Goal: Task Accomplishment & Management: Manage account settings

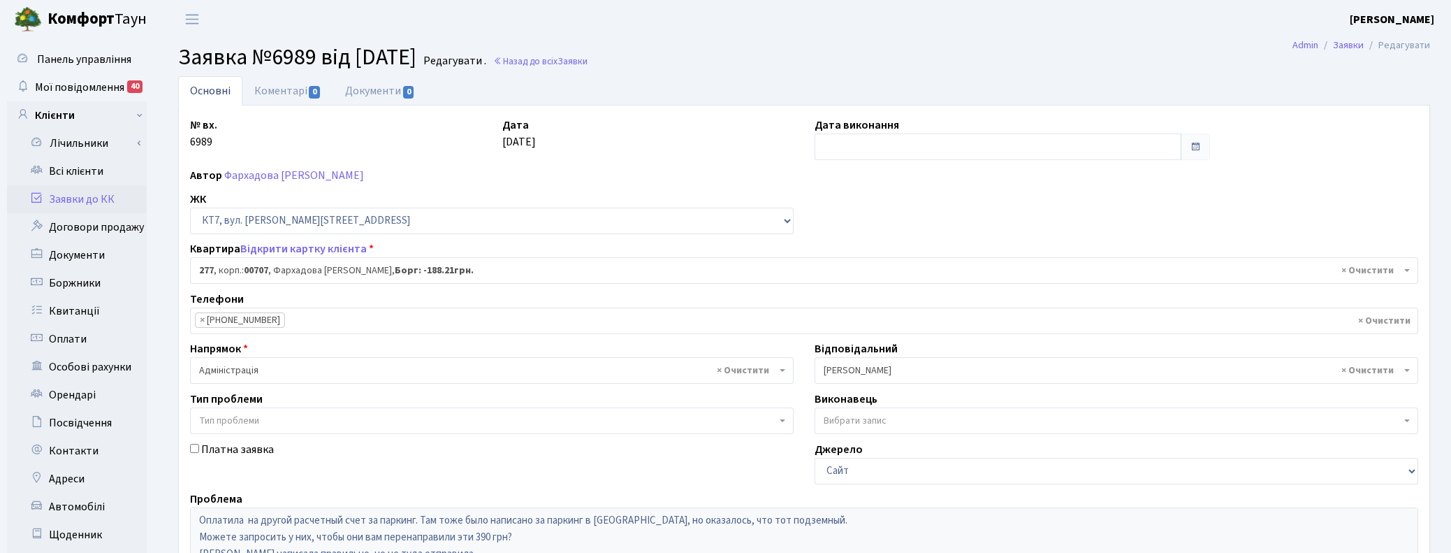
select select "18729"
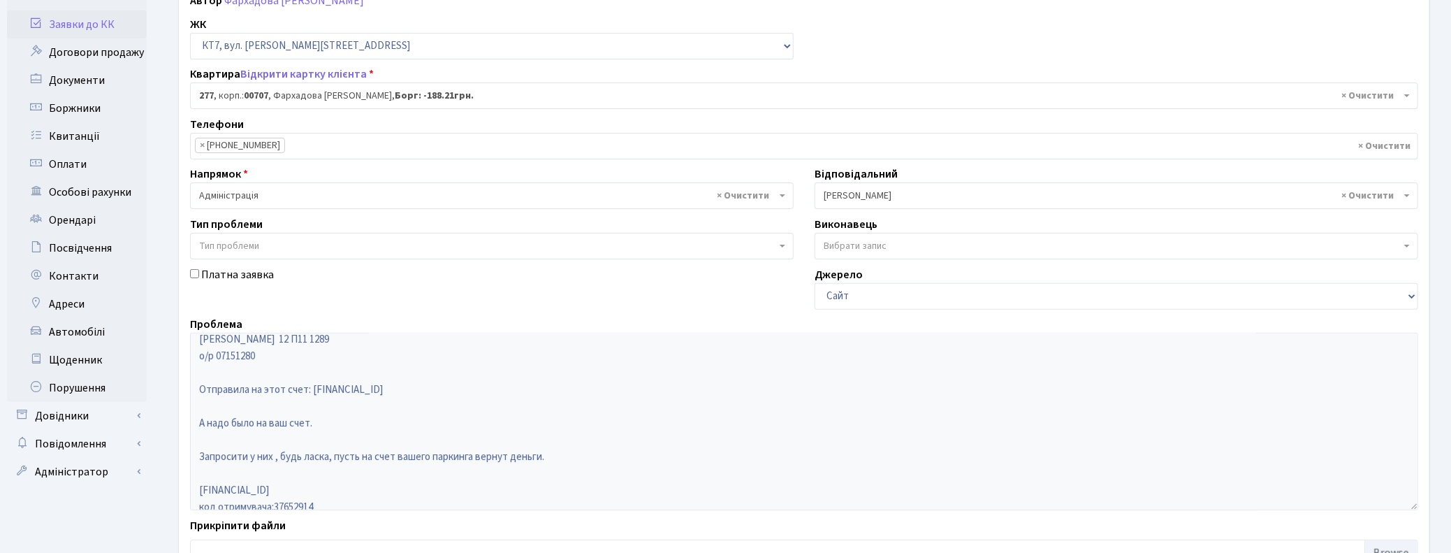
scroll to position [87, 0]
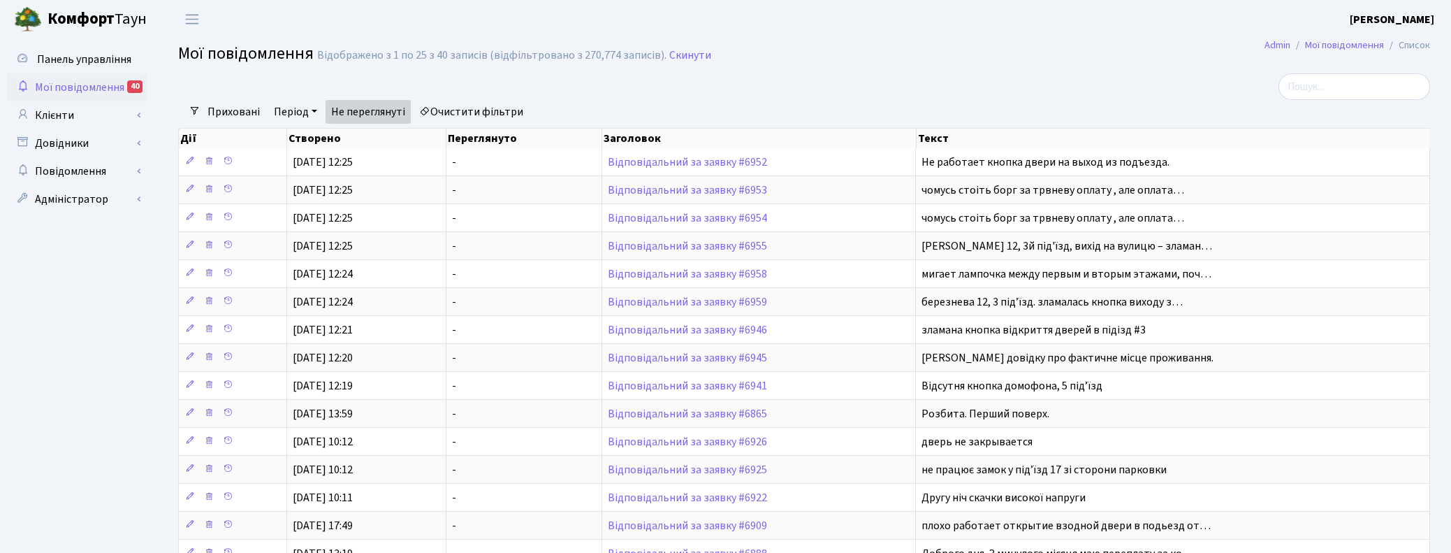
select select "25"
click at [61, 119] on link "Клієнти" at bounding box center [77, 115] width 140 height 28
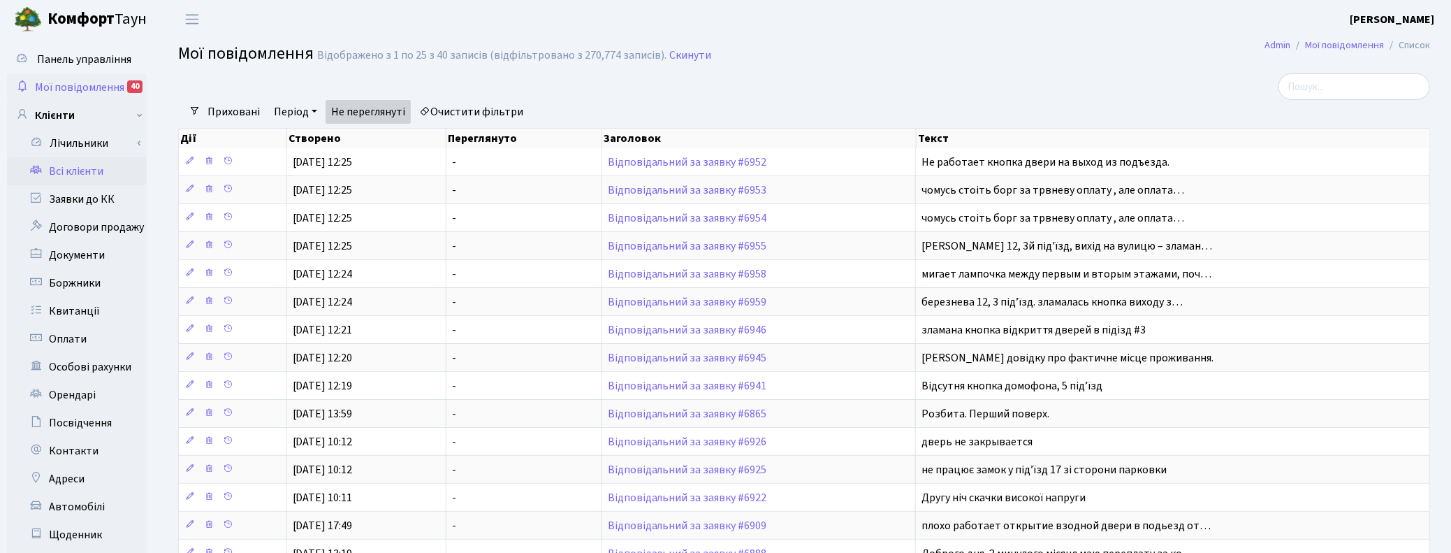
click at [71, 175] on link "Всі клієнти" at bounding box center [77, 171] width 140 height 28
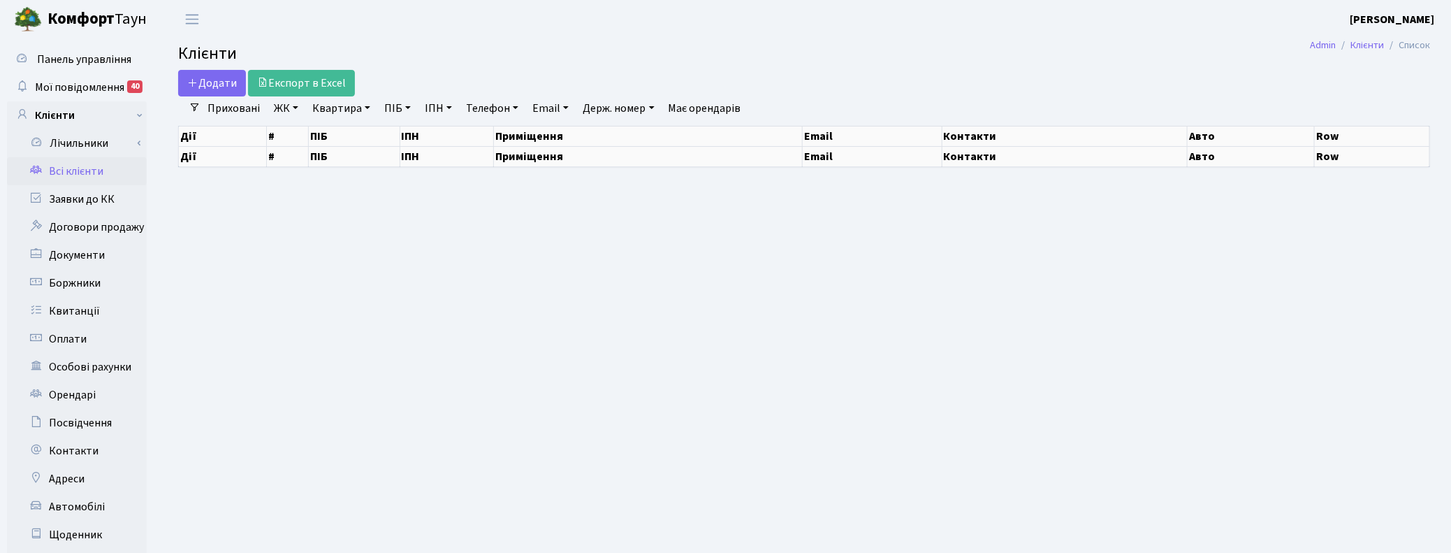
select select "25"
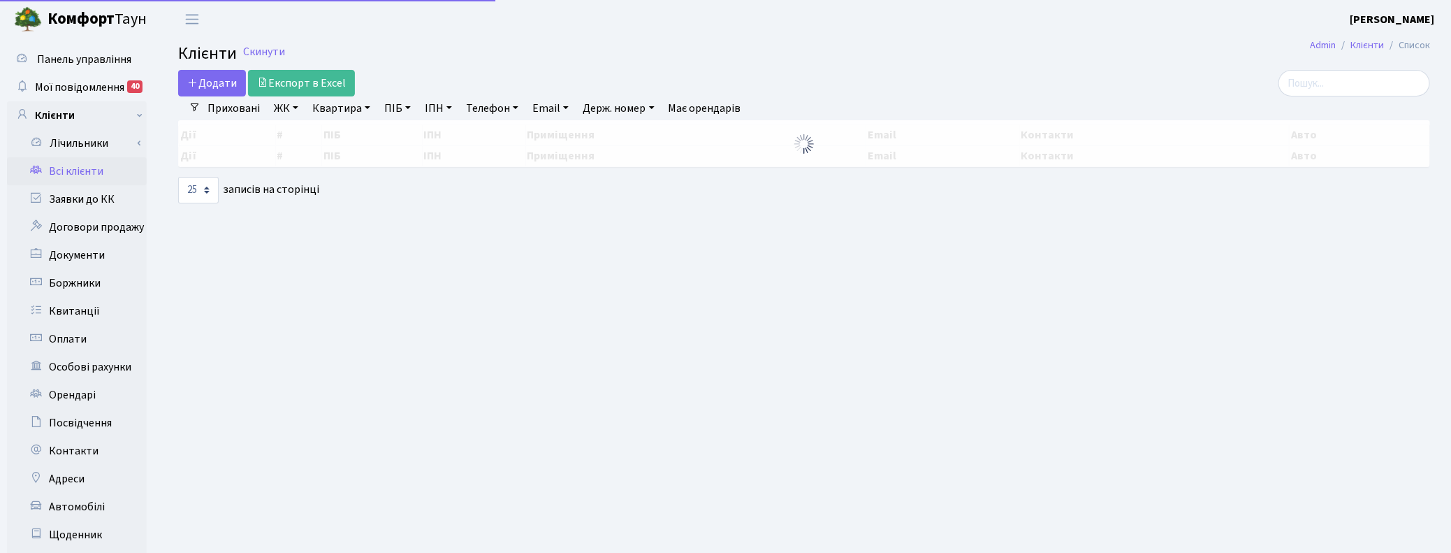
click at [360, 107] on link "Квартира" at bounding box center [341, 108] width 69 height 24
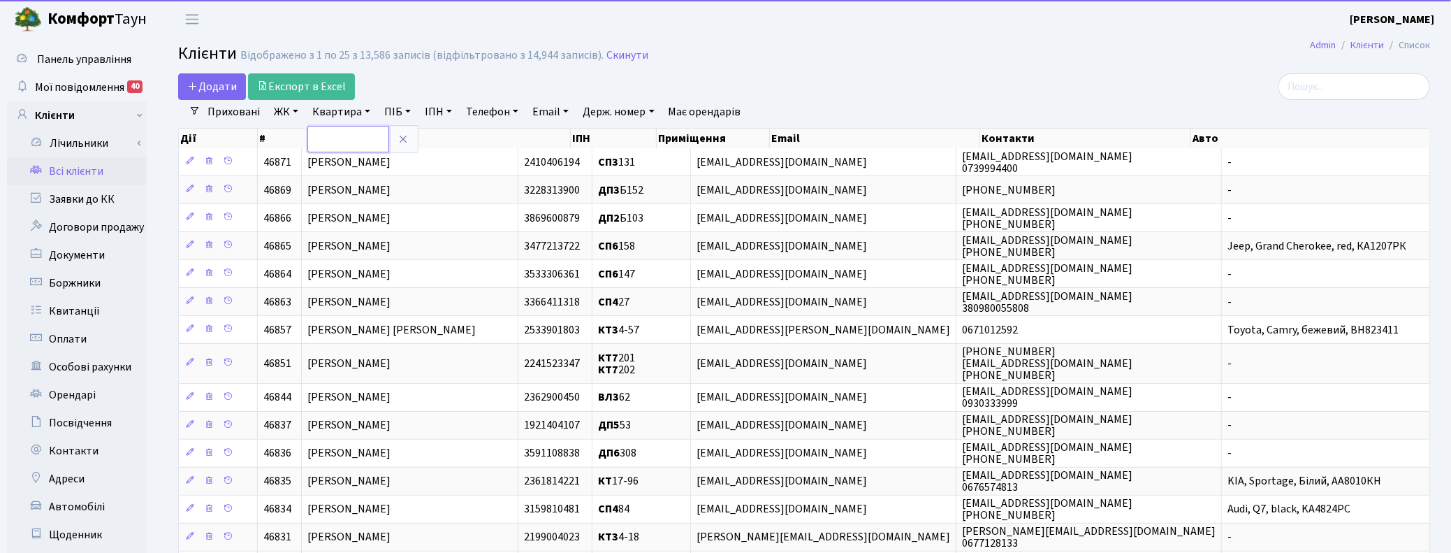
click at [346, 141] on input "text" at bounding box center [348, 139] width 82 height 27
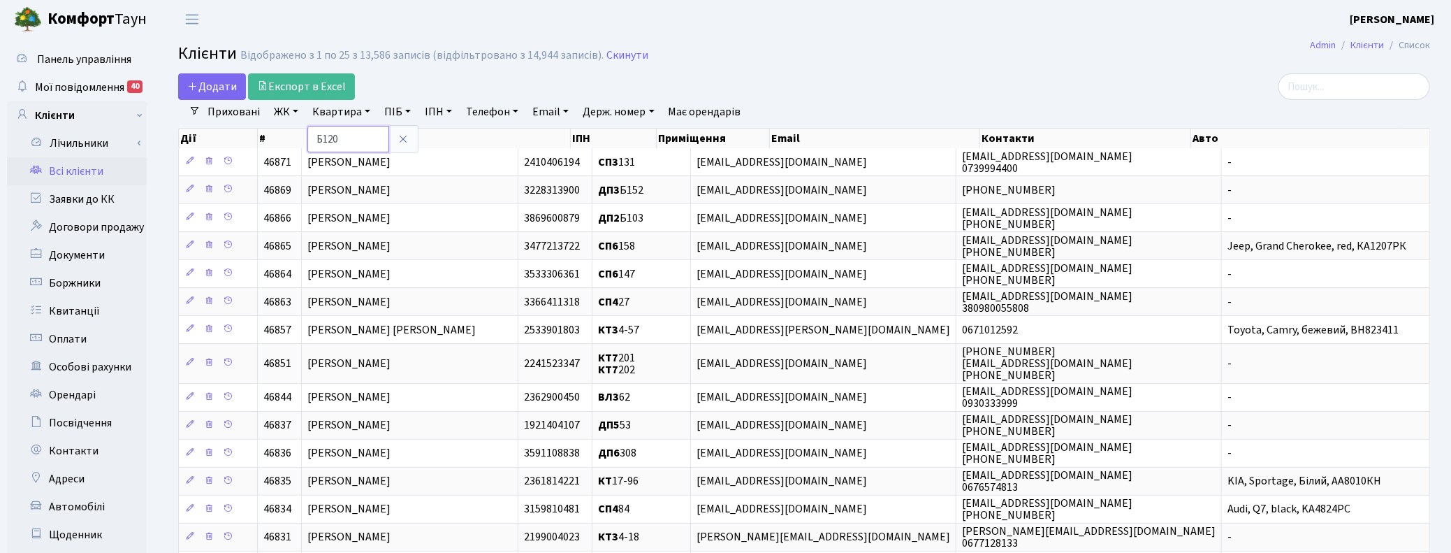
type input "Б120"
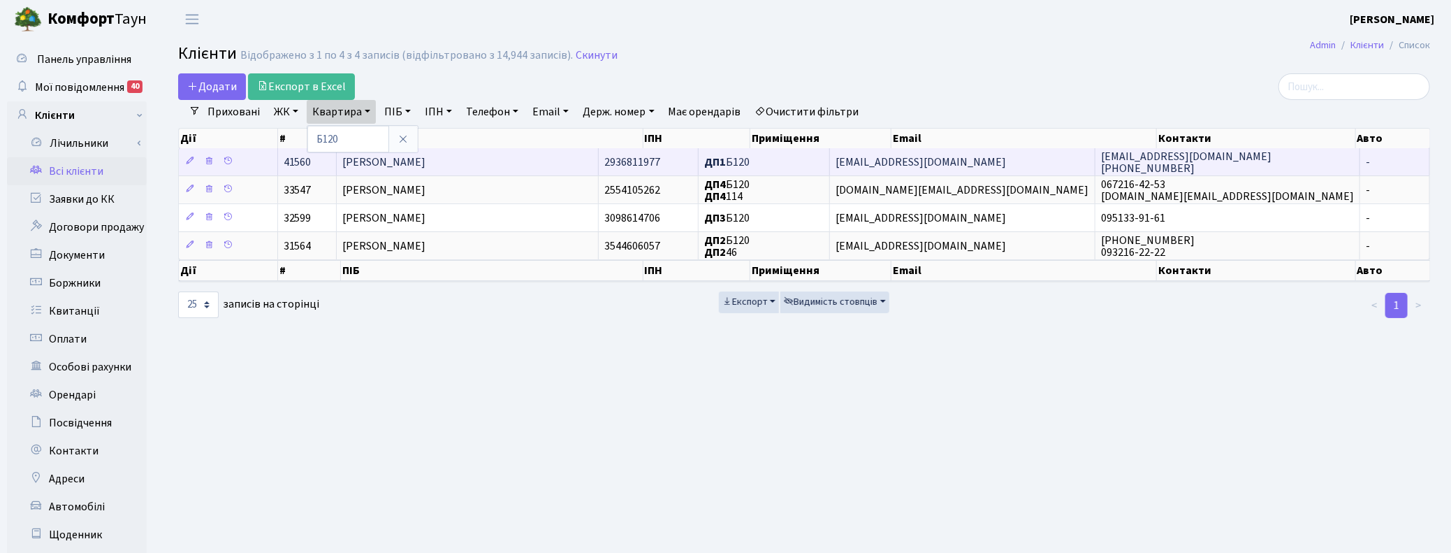
click at [426, 164] on span "Райтаровський Микола Михайлович" at bounding box center [383, 161] width 83 height 15
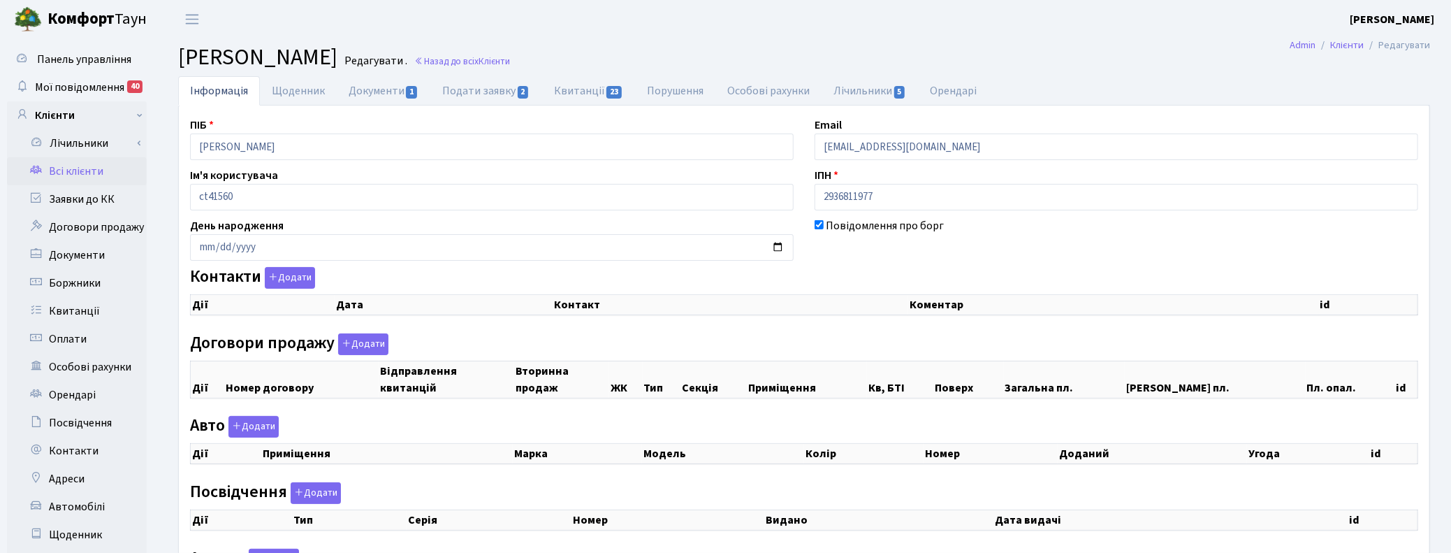
checkbox input "true"
select select "25"
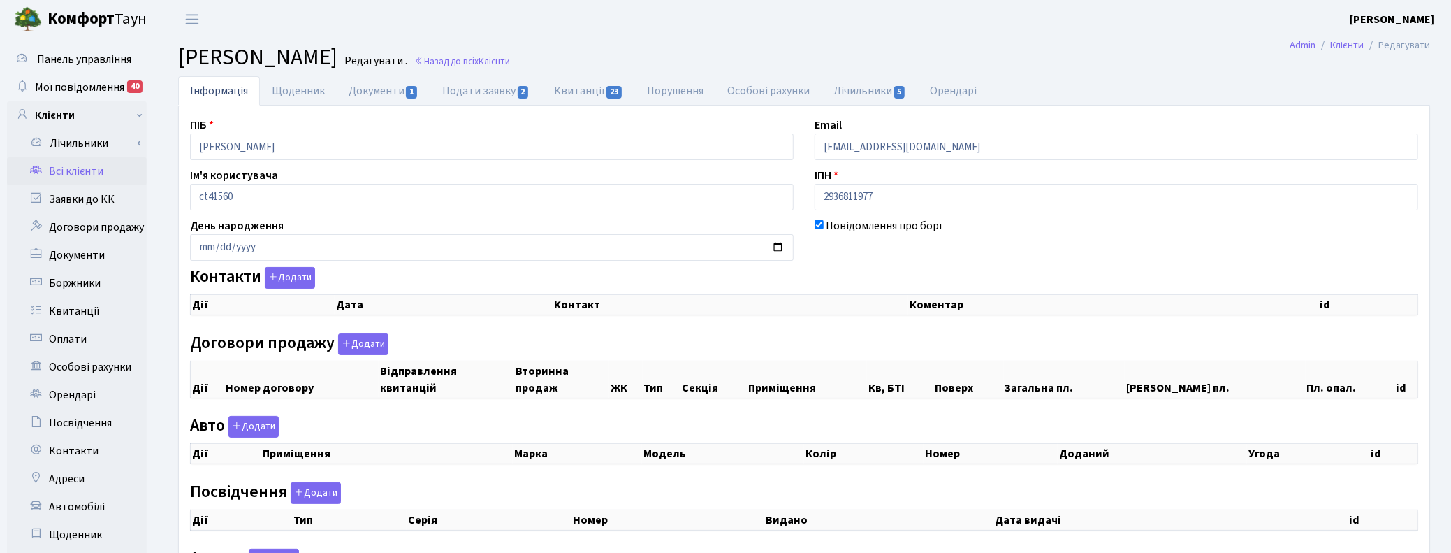
select select "25"
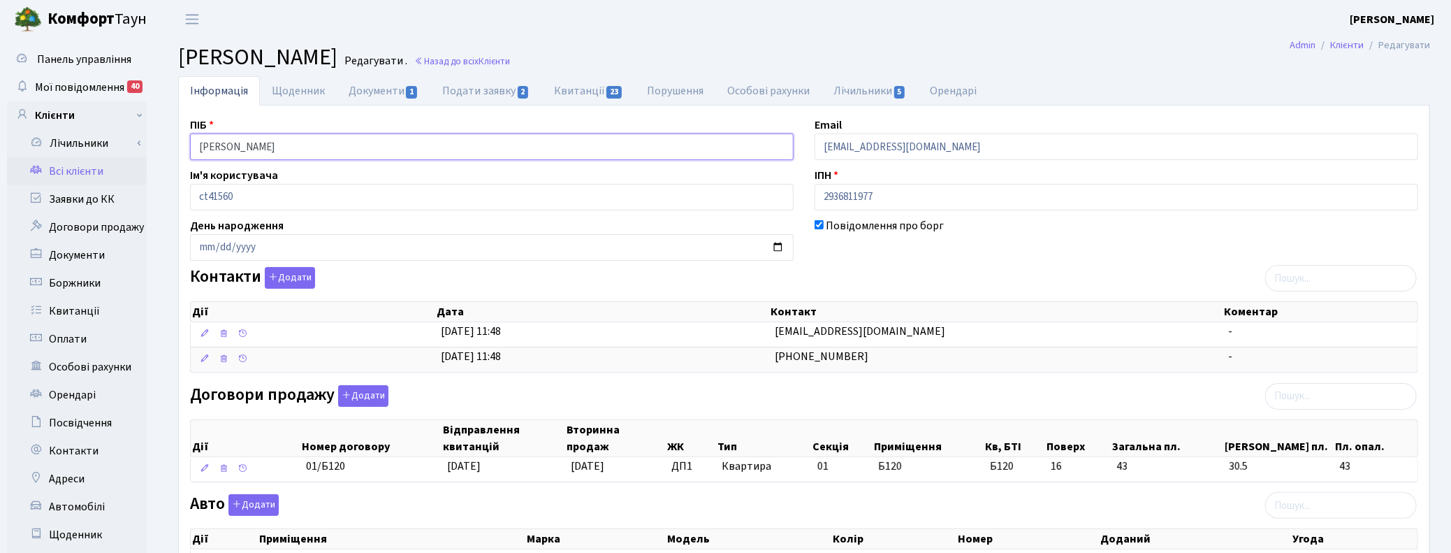
click at [389, 151] on input "Райтаровський Микола Михайлович" at bounding box center [492, 146] width 604 height 27
drag, startPoint x: 375, startPoint y: 145, endPoint x: 94, endPoint y: 121, distance: 281.3
click at [98, 123] on div "Панель управління Мої повідомлення 40 Клієнти Лічильники" at bounding box center [725, 427] width 1451 height 778
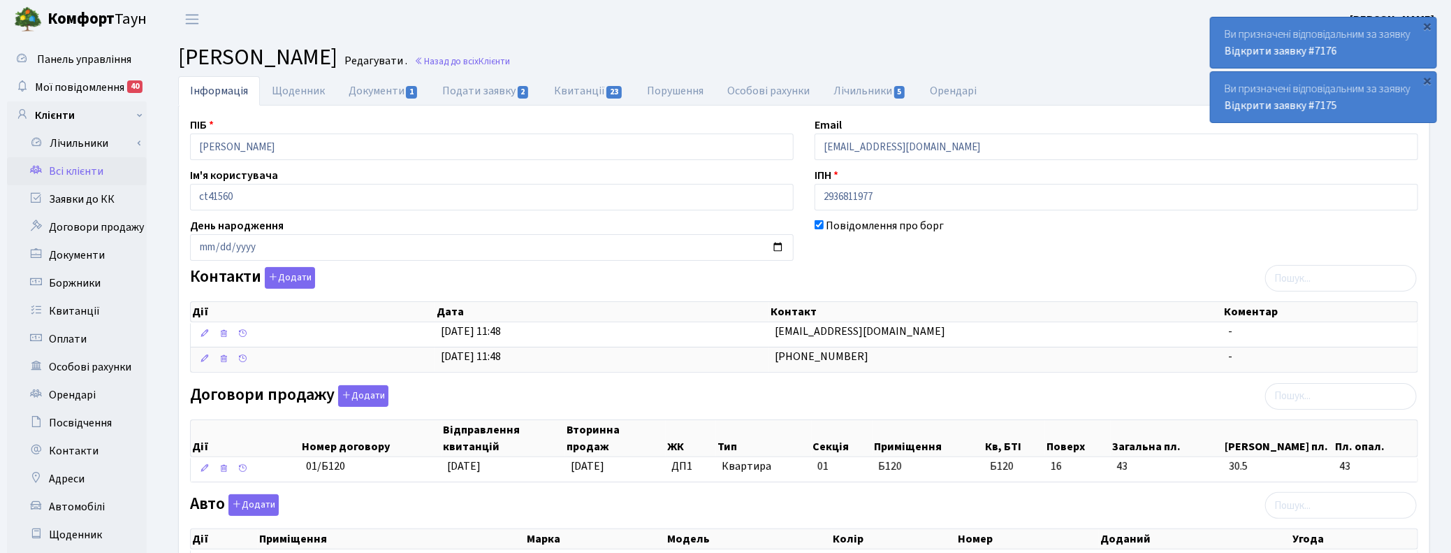
click at [906, 29] on header "Комфорт Таун Корчун І. С. Мій обліковий запис Вийти" at bounding box center [725, 19] width 1451 height 38
click at [510, 63] on link "Назад до всіх Клієнти" at bounding box center [462, 61] width 96 height 13
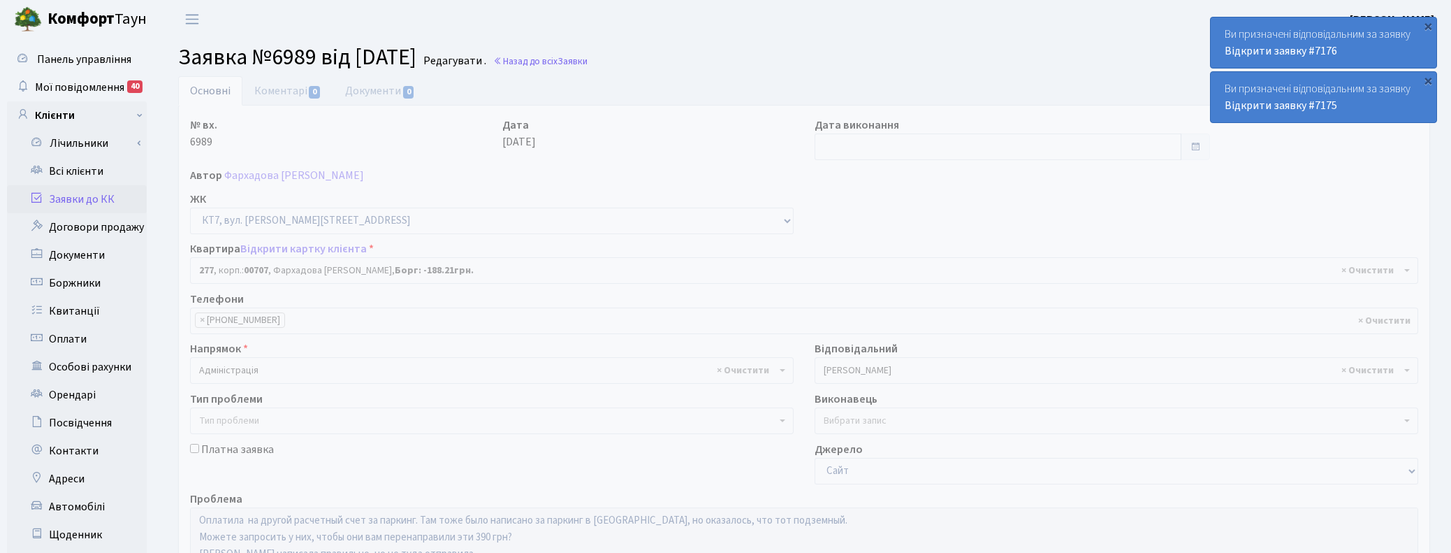
select select "18729"
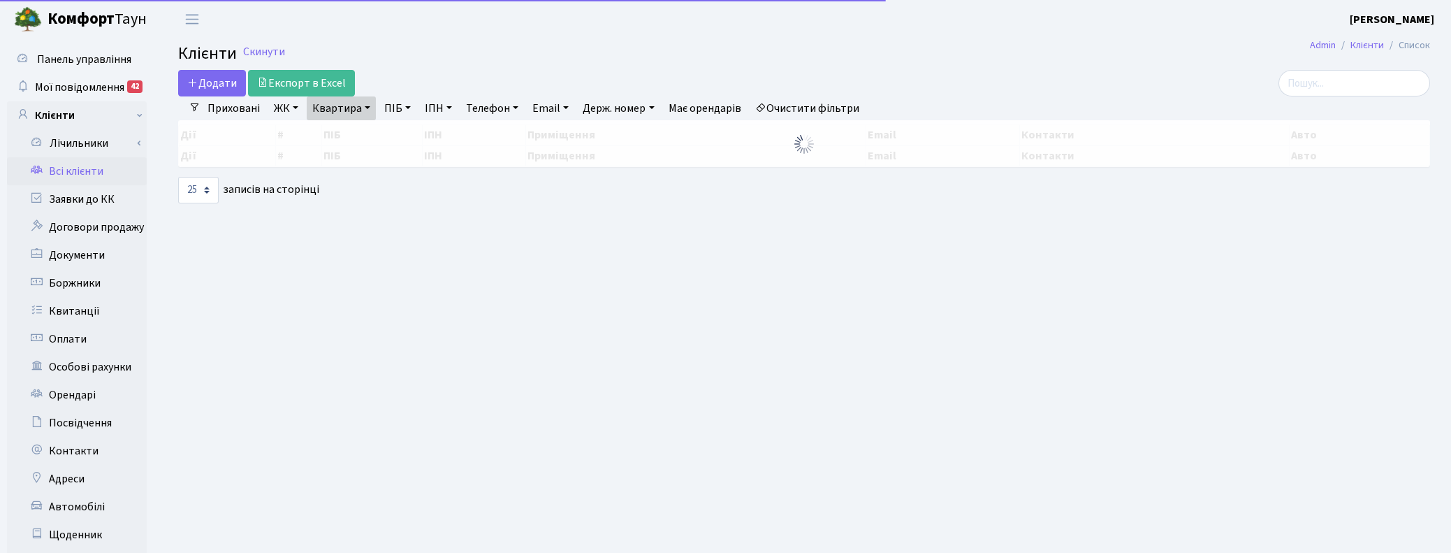
select select "25"
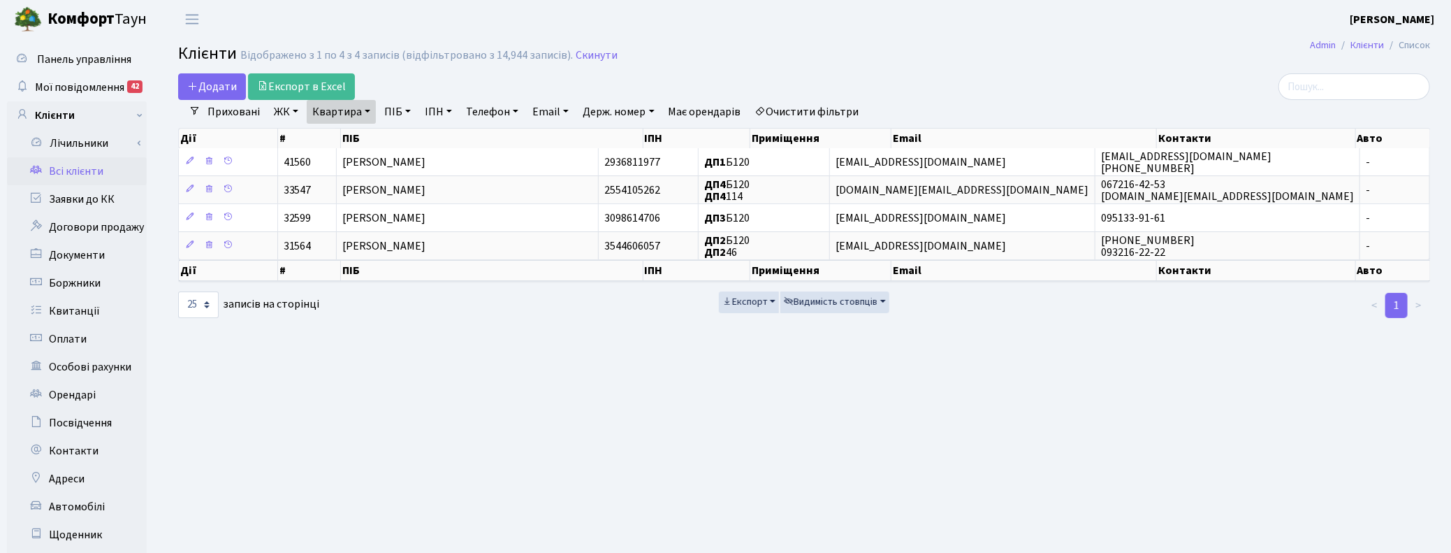
click at [354, 114] on link "Квартира" at bounding box center [341, 112] width 69 height 24
drag, startPoint x: 1182, startPoint y: 377, endPoint x: 1150, endPoint y: 378, distance: 32.2
click at [1182, 377] on main "Admin Клієнти Список Клієнти Відображено з 1 по 4 з 4 записів (відфільтровано з…" at bounding box center [804, 352] width 1294 height 629
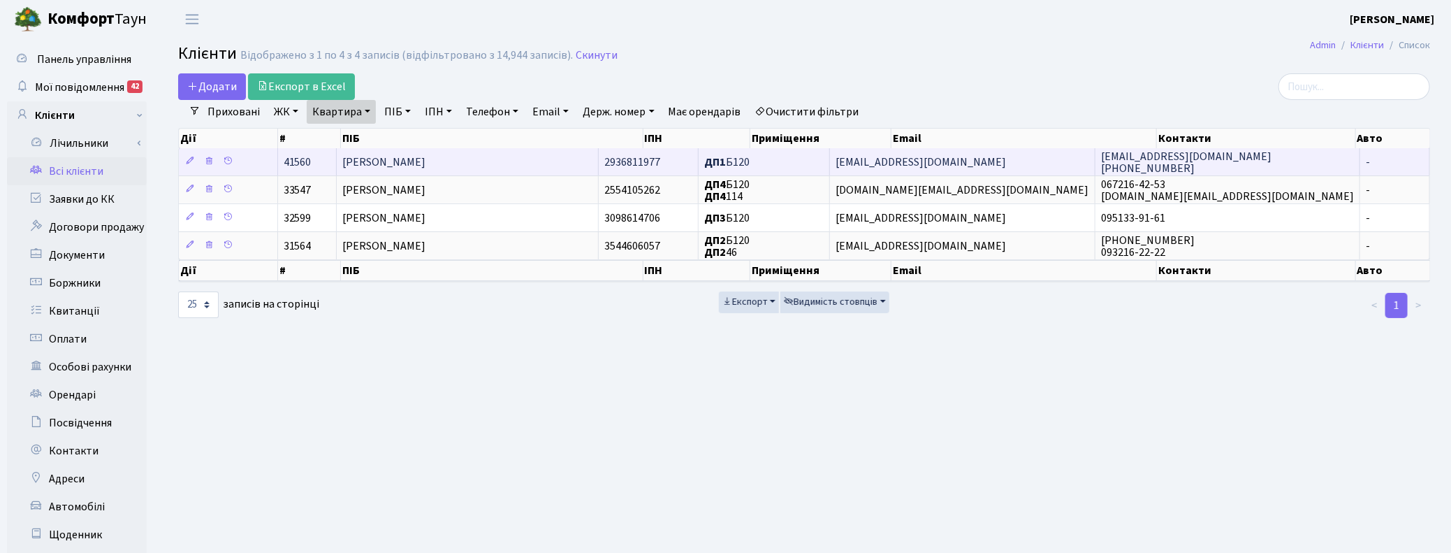
click at [386, 165] on span "Райтаровський Микола Михайлович" at bounding box center [383, 161] width 83 height 15
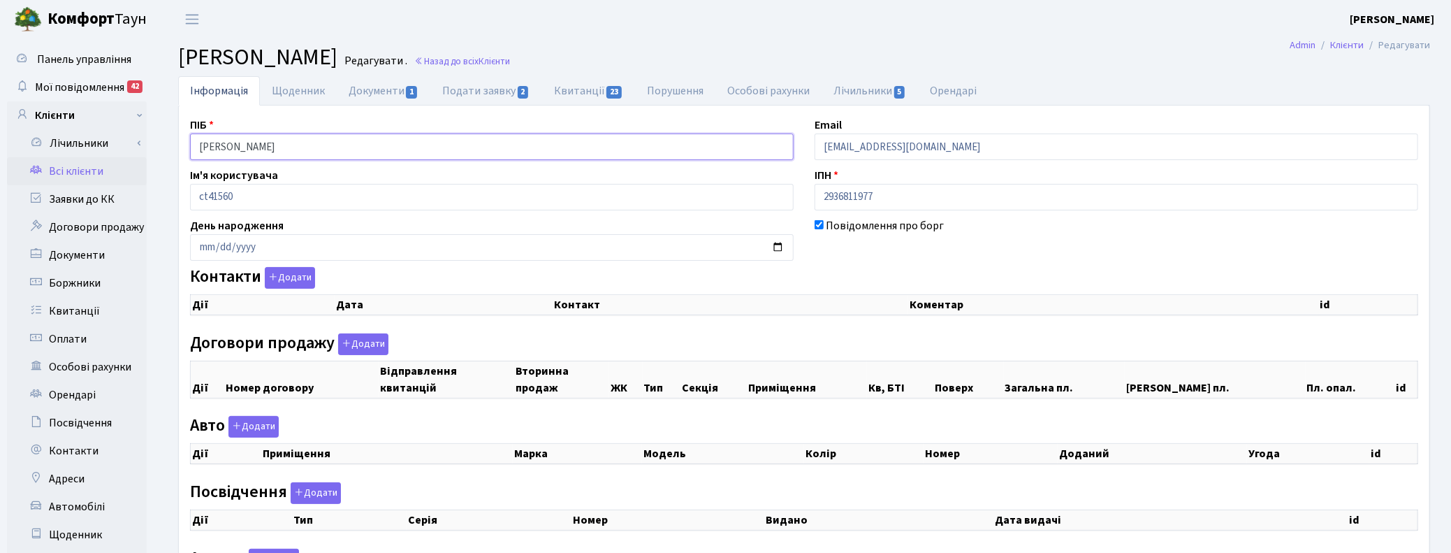
drag, startPoint x: 393, startPoint y: 143, endPoint x: 162, endPoint y: 145, distance: 230.6
click at [162, 145] on div "Інформація Щоденник Документи 1 Подати заявку 2 Квитанції 23 Порушення Особові …" at bounding box center [804, 370] width 1294 height 588
checkbox input "true"
select select "25"
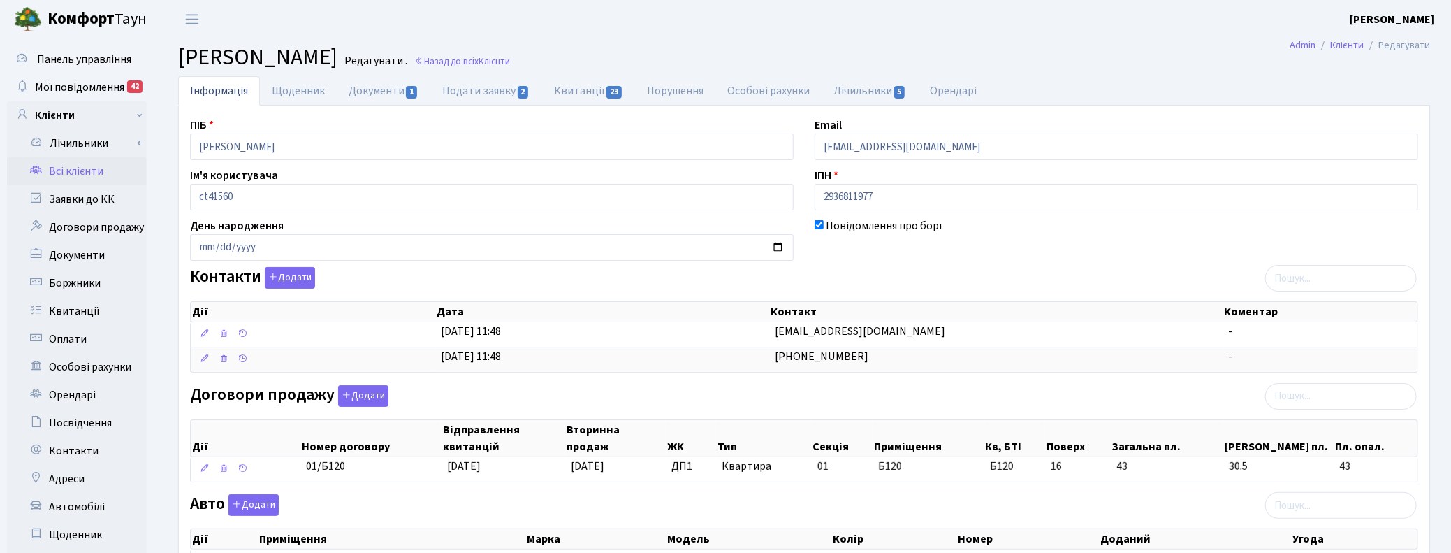
click at [700, 22] on header "Комфорт Таун Корчун І. С. Мій обліковий запис Вийти" at bounding box center [725, 19] width 1451 height 38
click at [82, 81] on span "Мої повідомлення" at bounding box center [79, 87] width 89 height 15
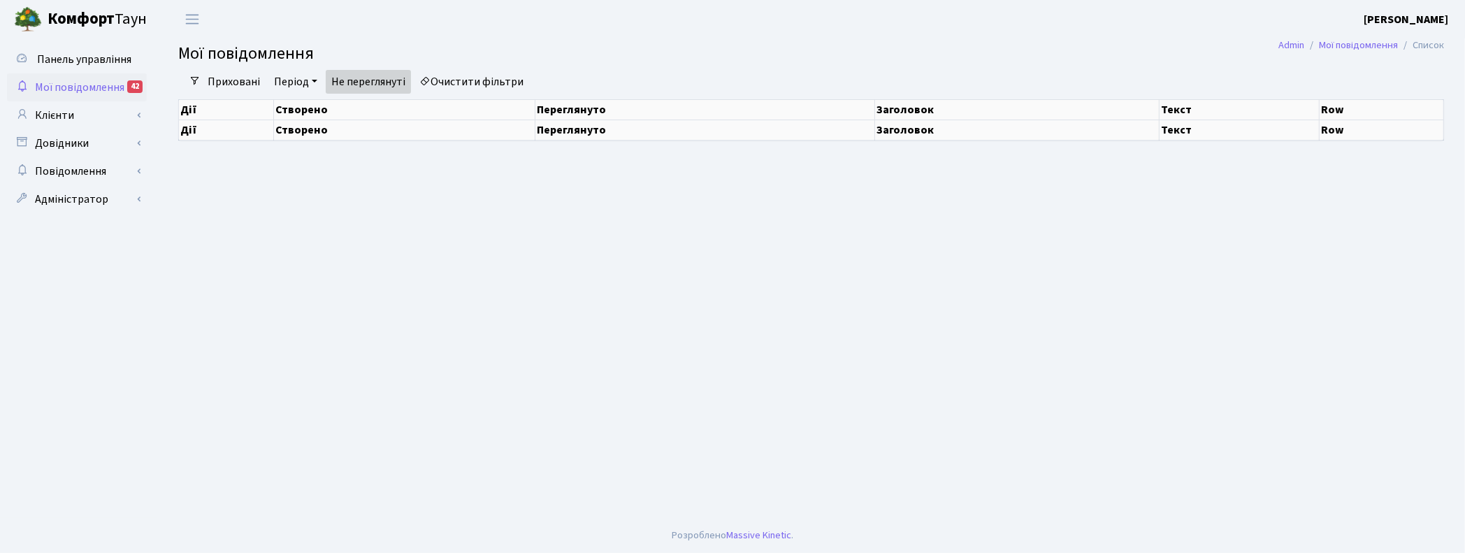
select select "25"
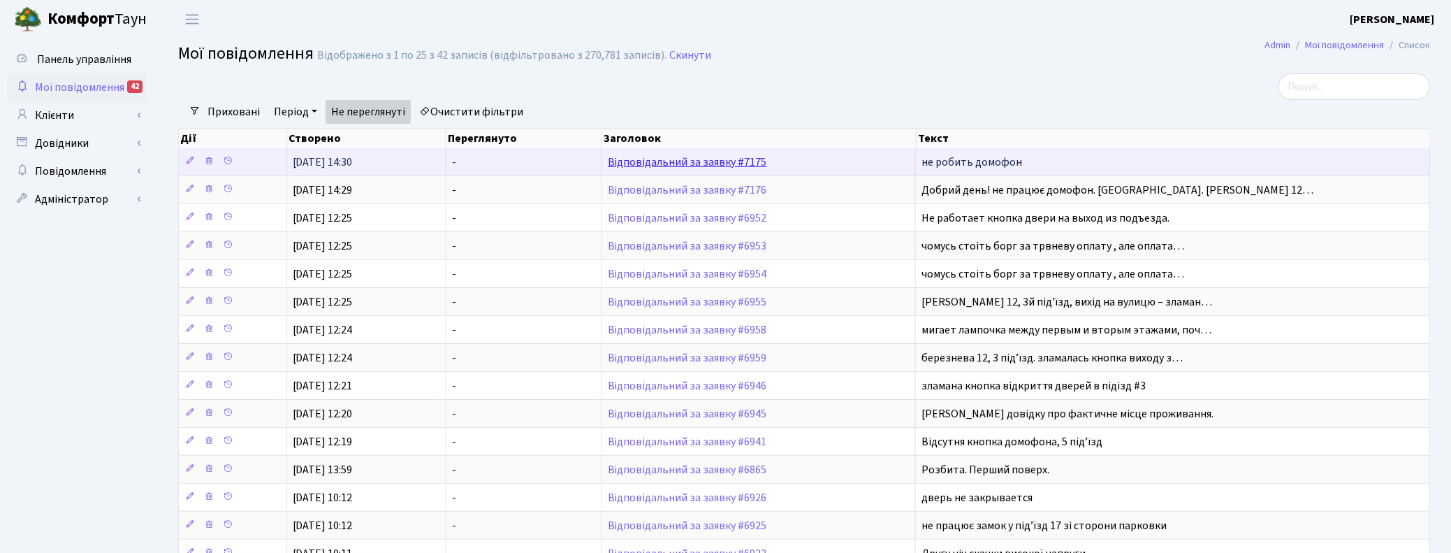
click at [669, 161] on link "Відповідальний за заявку #7175" at bounding box center [687, 161] width 159 height 15
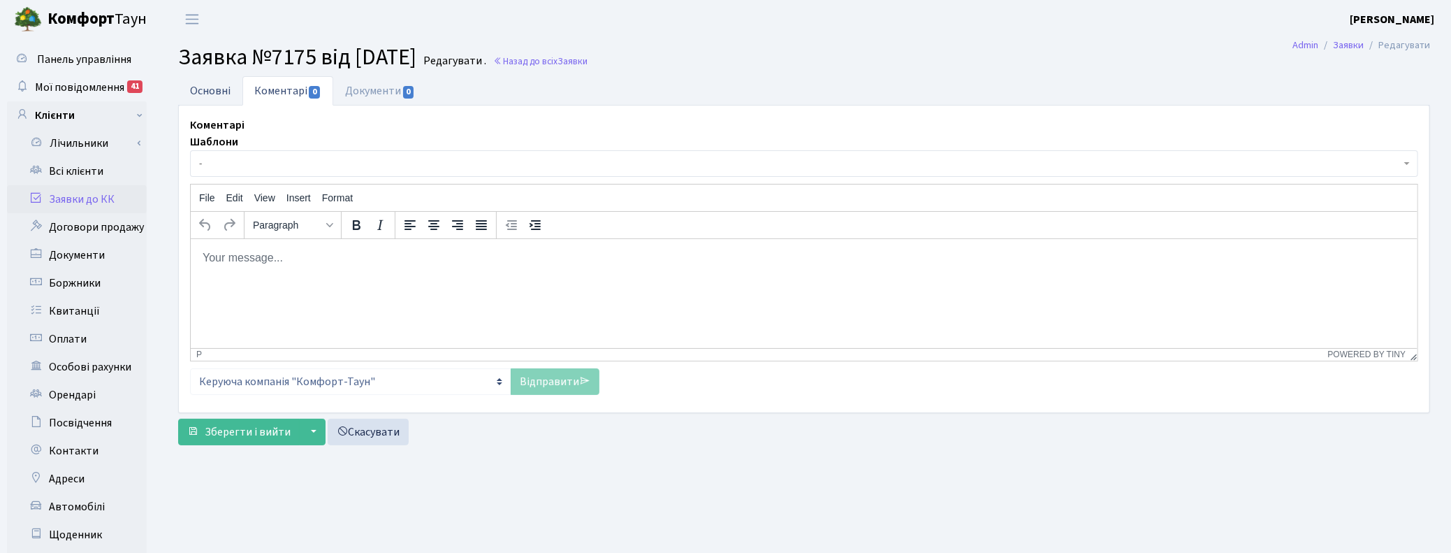
click at [219, 92] on link "Основні" at bounding box center [210, 90] width 64 height 29
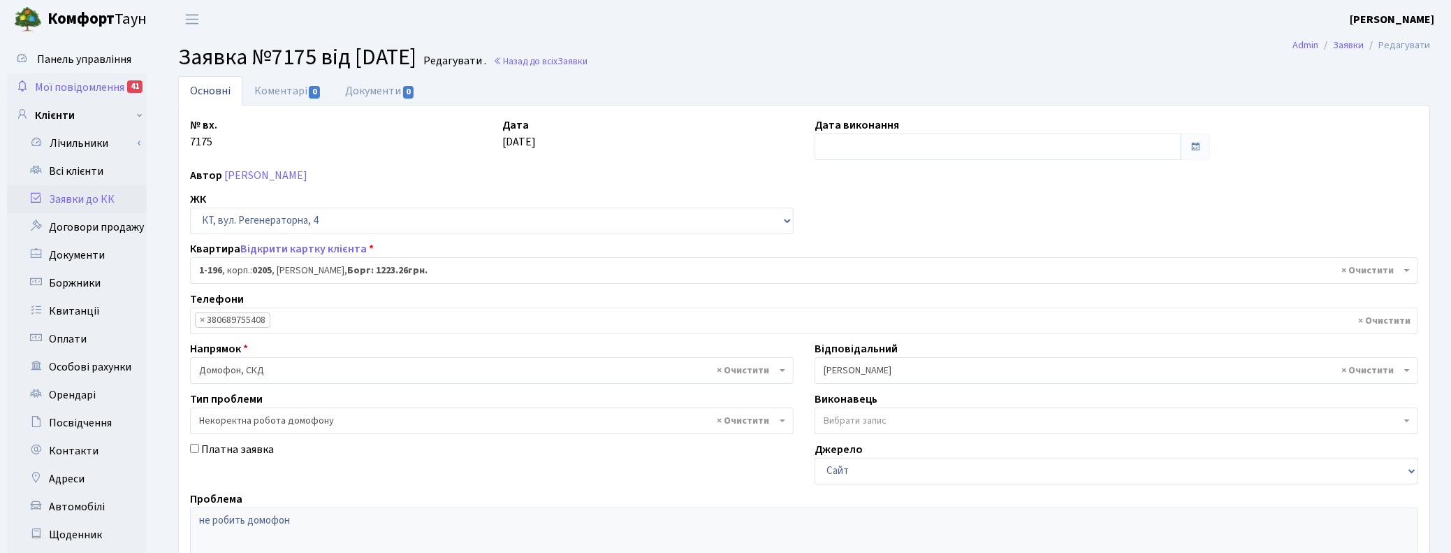
click at [74, 85] on span "Мої повідомлення" at bounding box center [79, 87] width 89 height 15
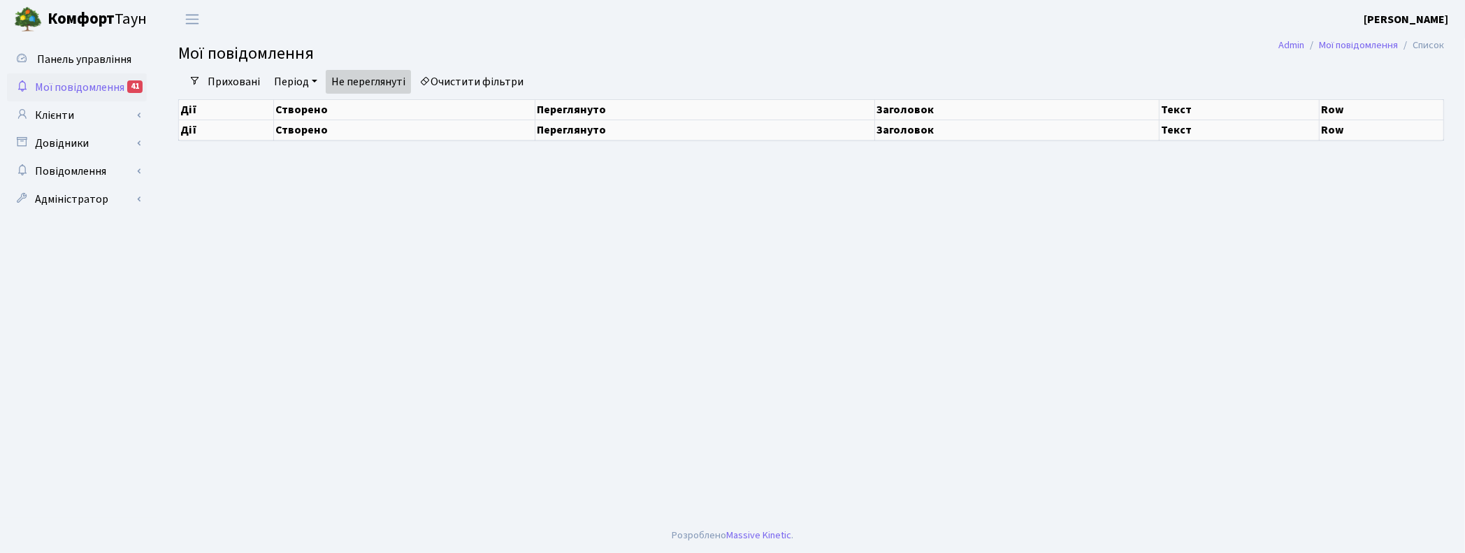
select select "25"
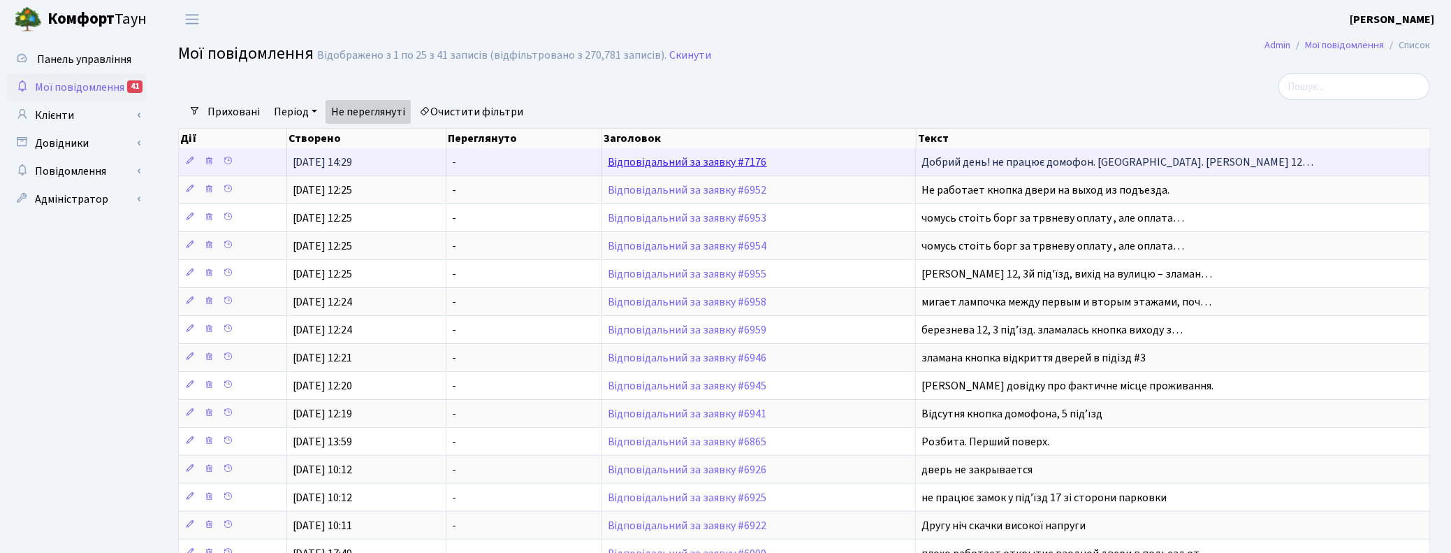
click at [624, 162] on link "Відповідальний за заявку #7176" at bounding box center [687, 161] width 159 height 15
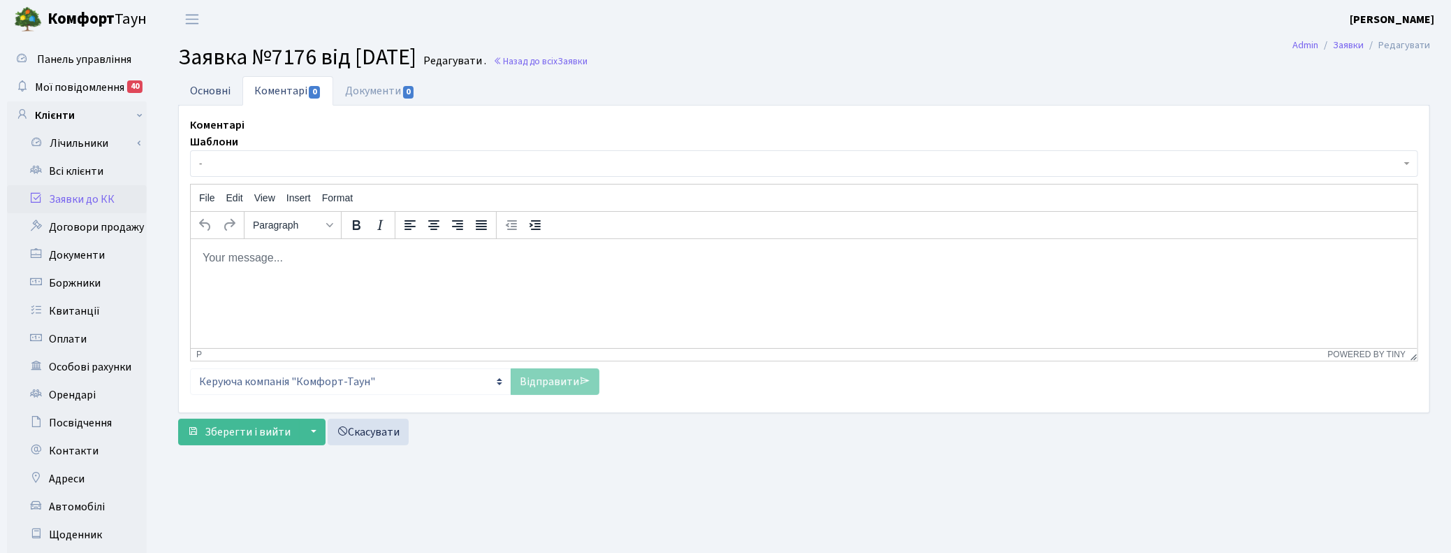
click at [224, 87] on link "Основні" at bounding box center [210, 90] width 64 height 29
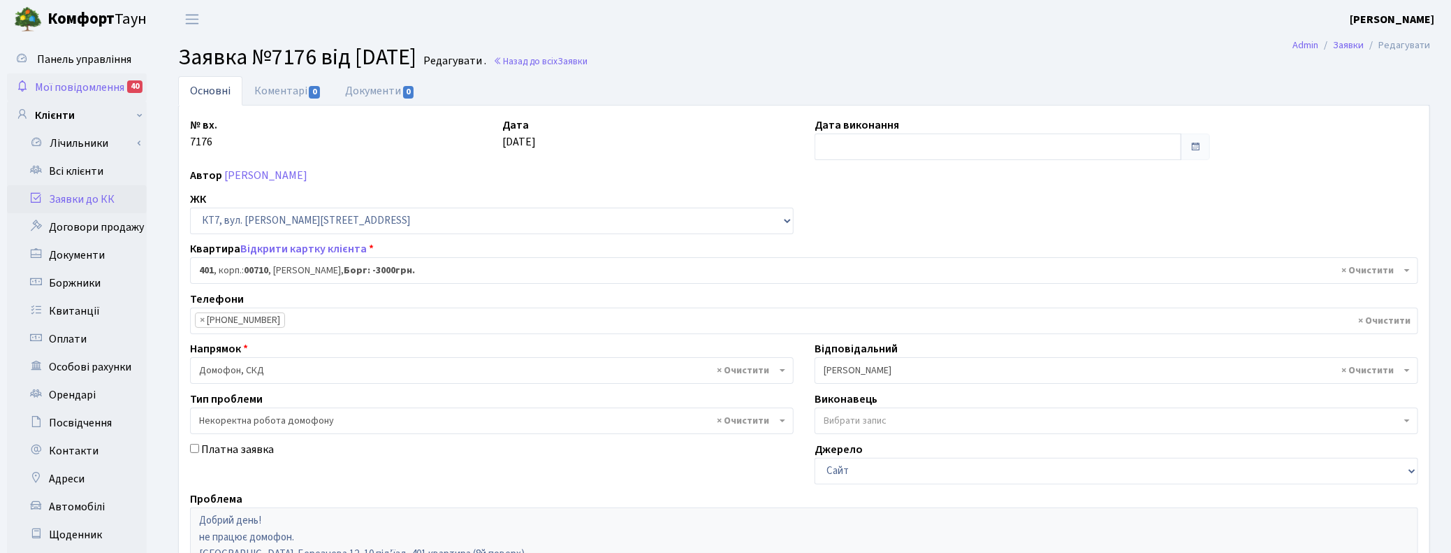
click at [68, 84] on span "Мої повідомлення" at bounding box center [79, 87] width 89 height 15
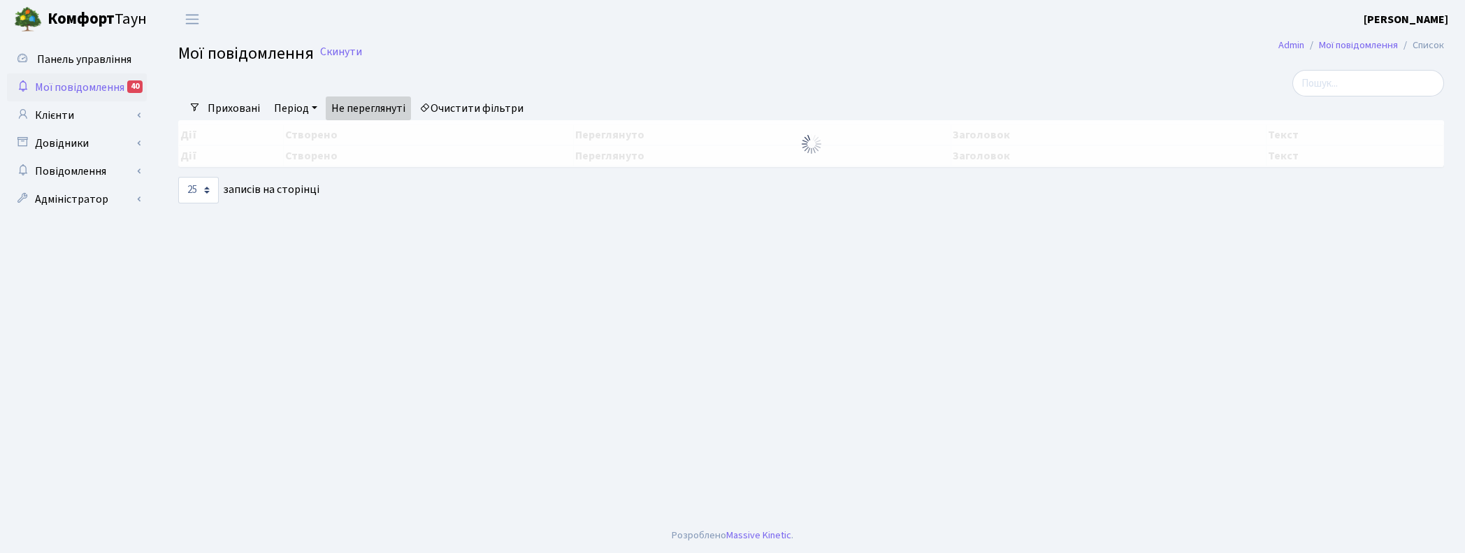
select select "25"
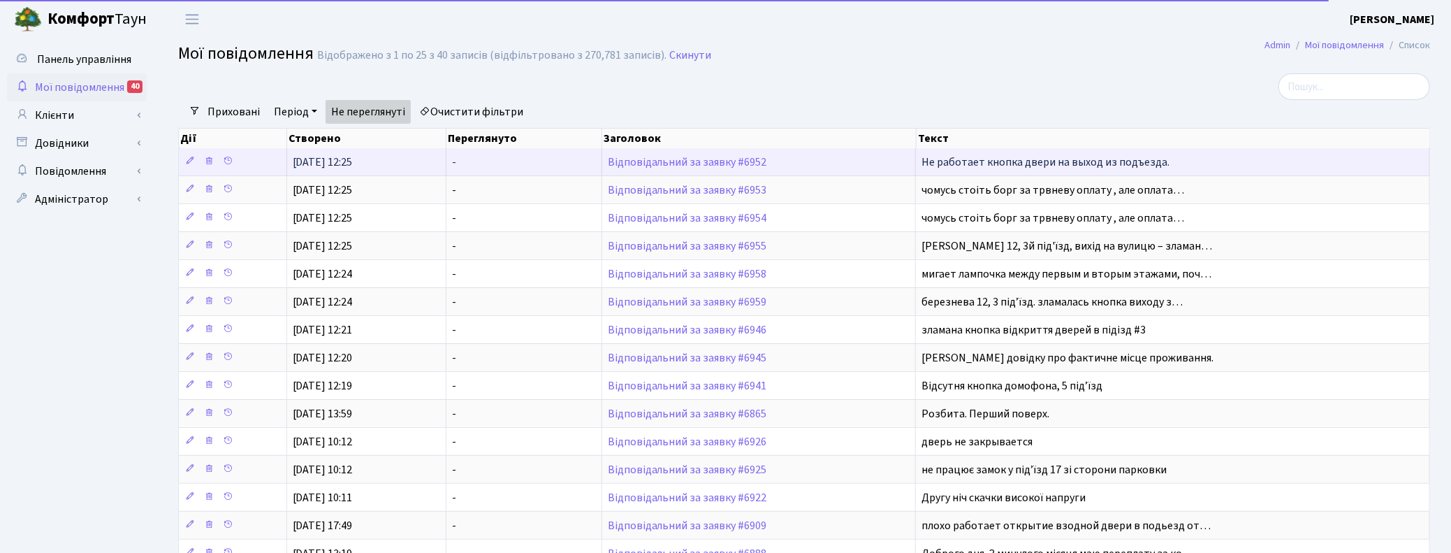
click at [660, 168] on td "Відповідальний за заявку #6952" at bounding box center [759, 161] width 314 height 27
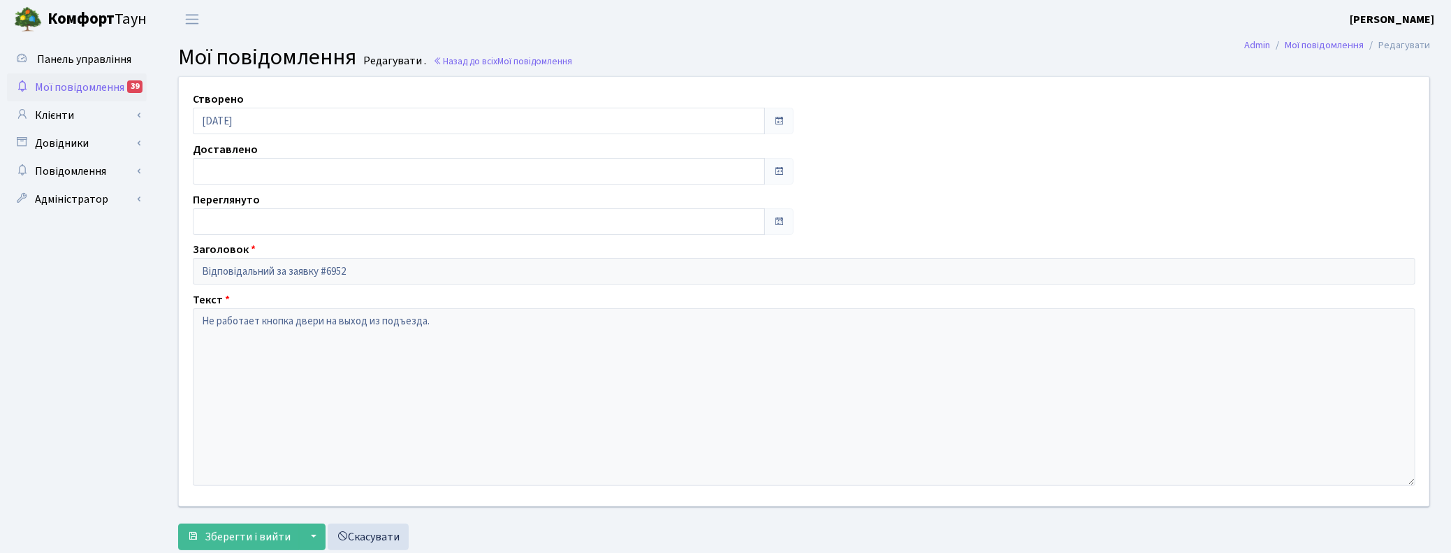
click at [88, 88] on span "Мої повідомлення" at bounding box center [79, 87] width 89 height 15
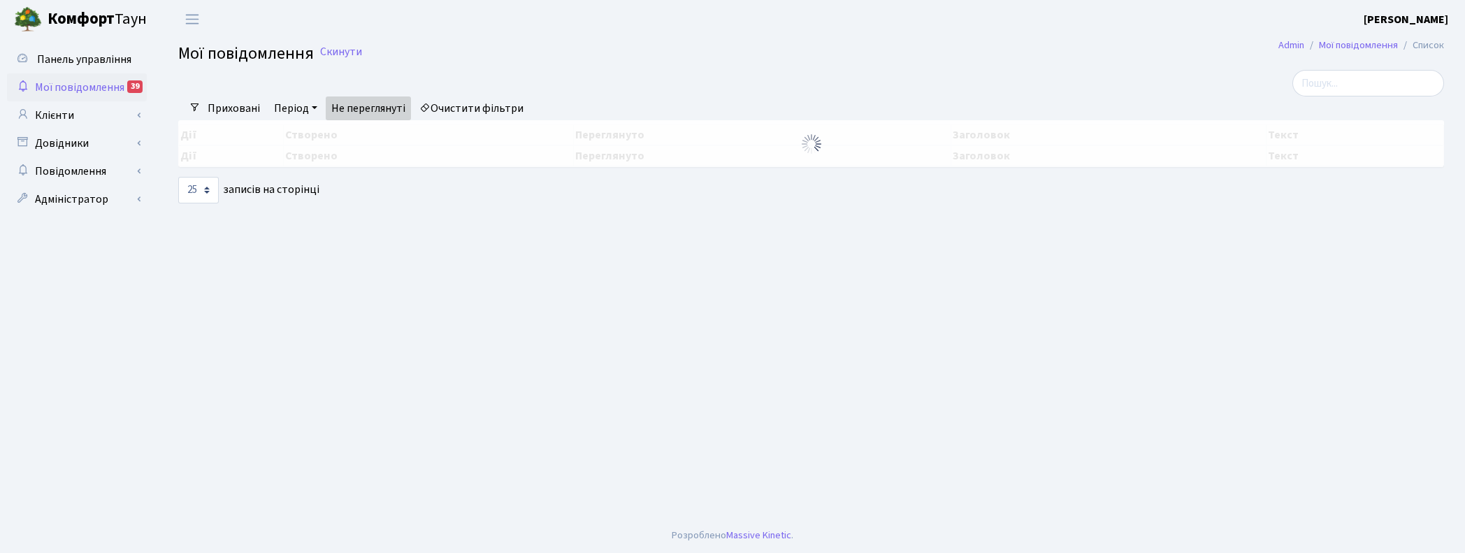
select select "25"
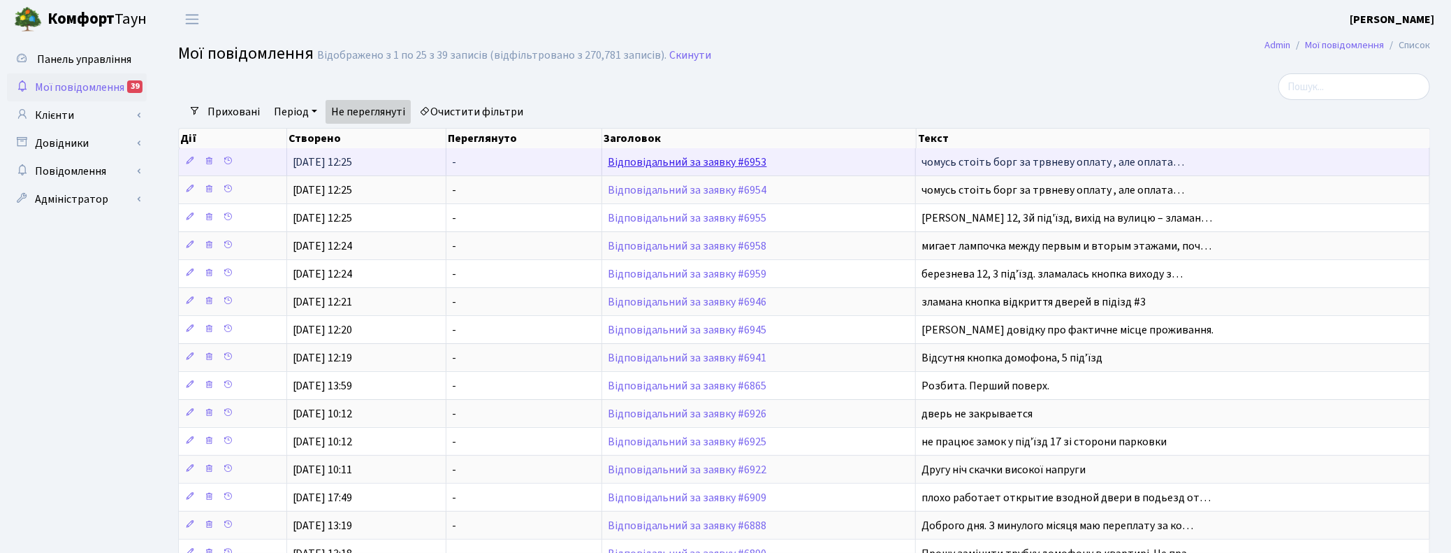
click at [707, 161] on link "Відповідальний за заявку #6953" at bounding box center [687, 161] width 159 height 15
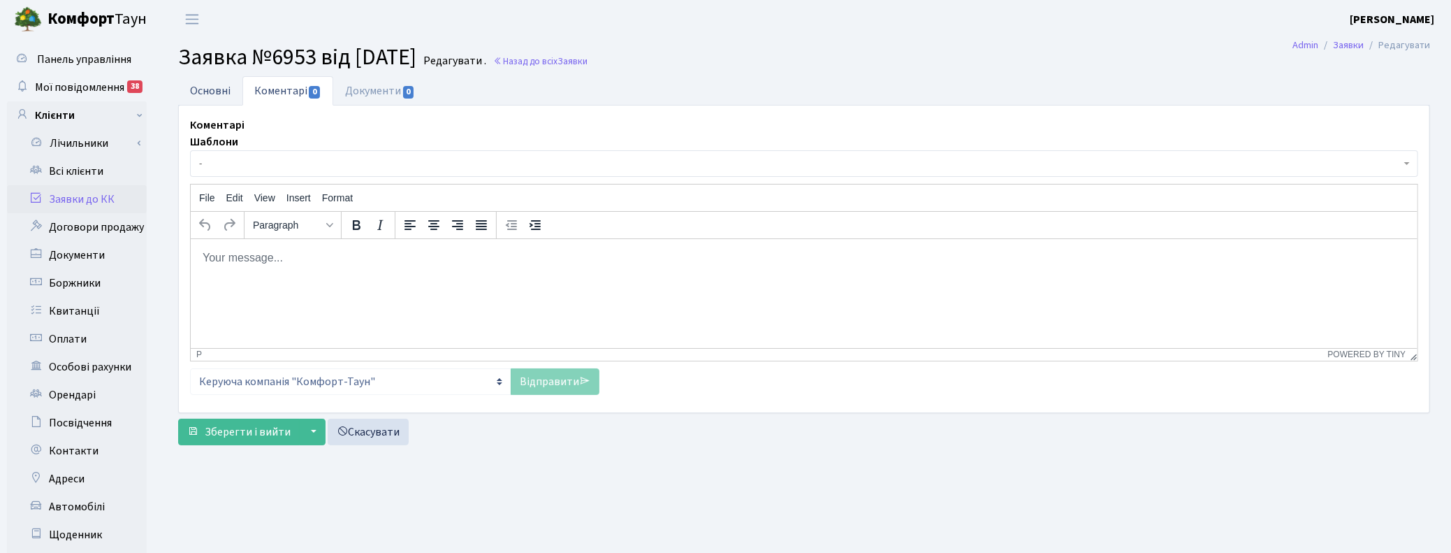
click at [211, 92] on link "Основні" at bounding box center [210, 90] width 64 height 29
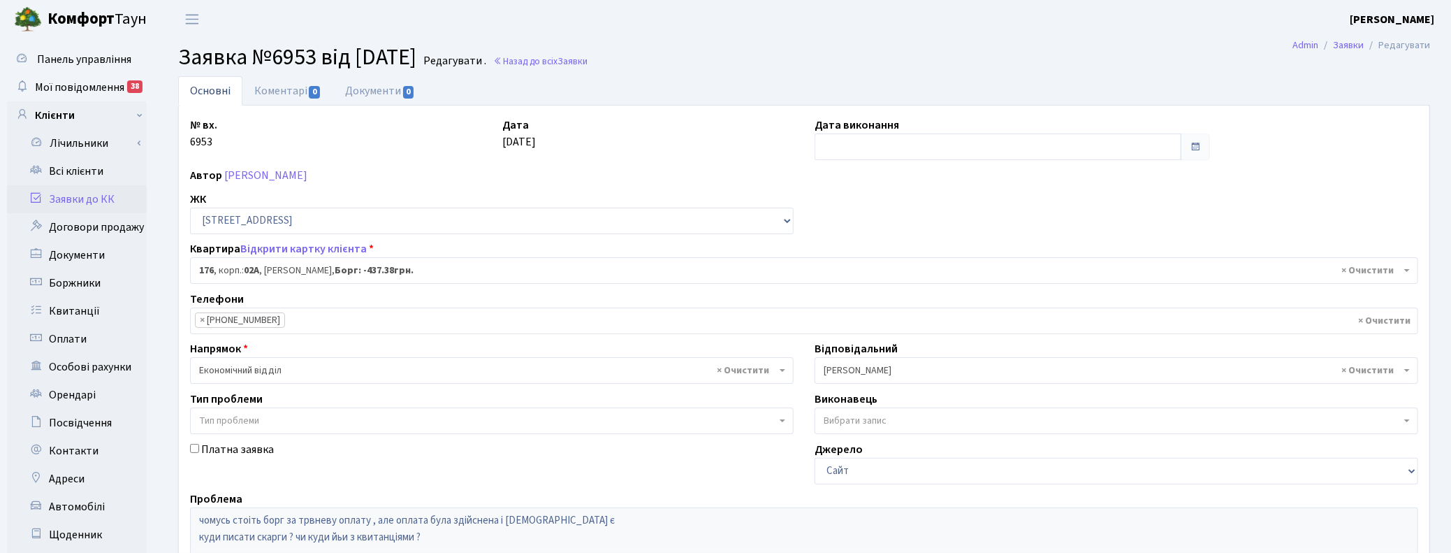
click at [1329, 71] on main "Admin Заявки Редагувати Заявка №6953 від 13.08.2025 Редагувати . Назад до всіх …" at bounding box center [804, 418] width 1294 height 760
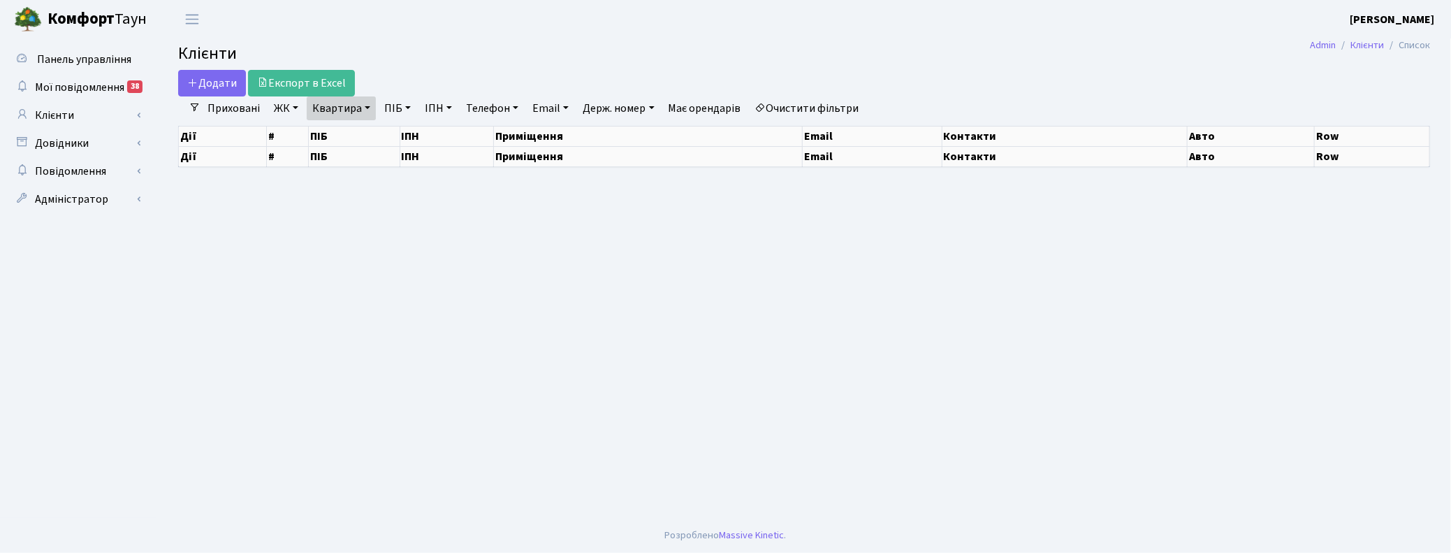
click at [358, 110] on link "Квартира" at bounding box center [341, 108] width 69 height 24
select select "25"
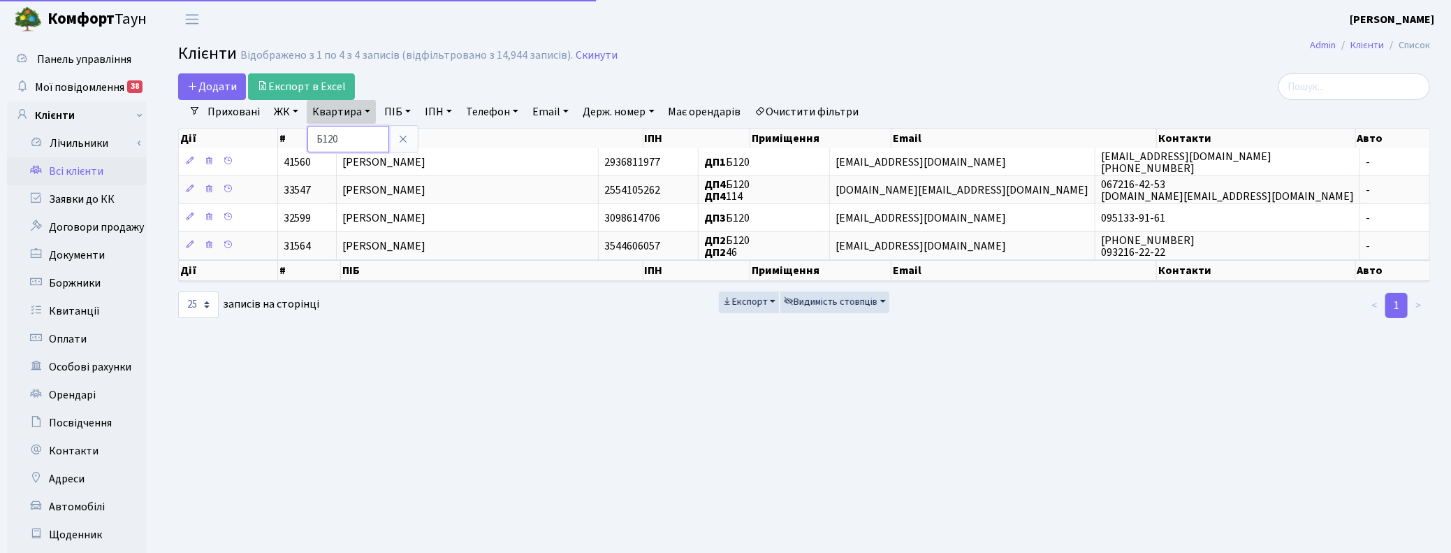
click at [358, 128] on input "Б120" at bounding box center [348, 139] width 82 height 27
type input "Б"
type input "200"
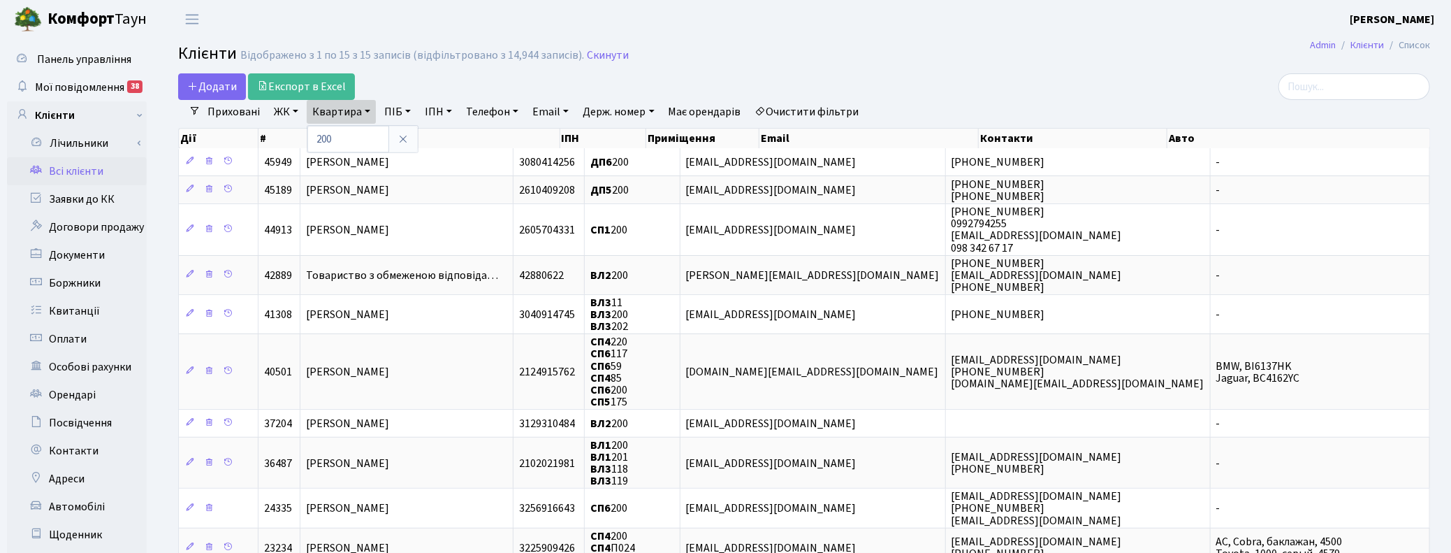
click at [284, 110] on link "ЖК" at bounding box center [286, 112] width 36 height 24
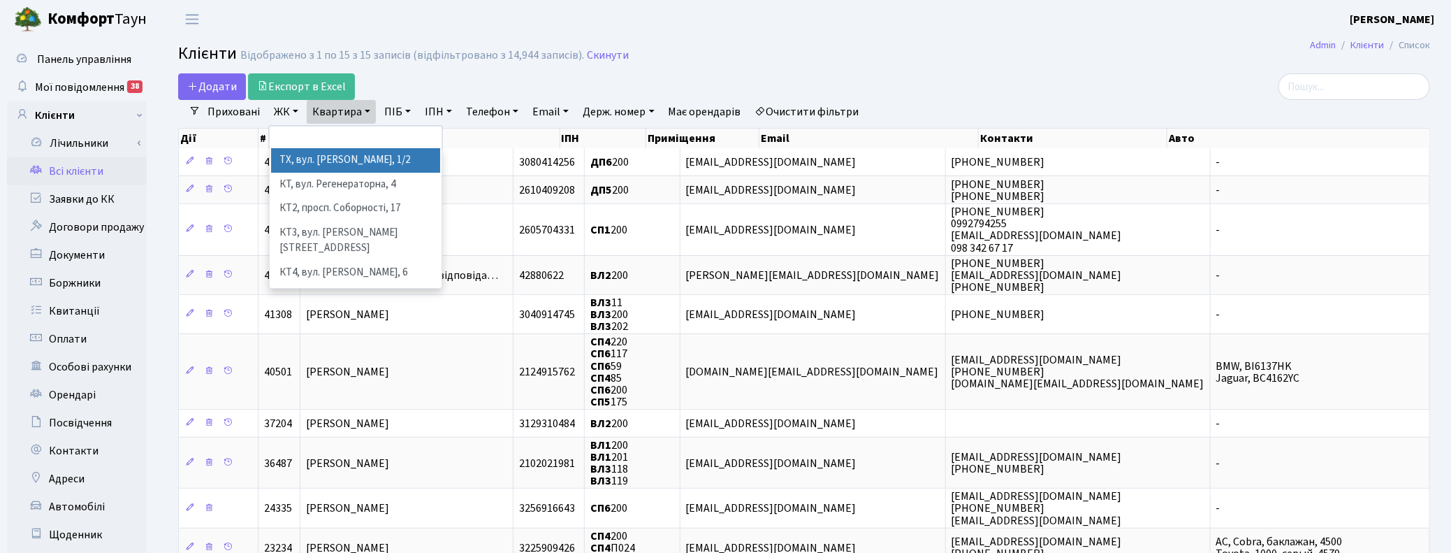
drag, startPoint x: 1277, startPoint y: 47, endPoint x: 1203, endPoint y: 23, distance: 77.8
click at [1277, 47] on h2 "Клієнти Відображено з 1 по 15 з 15 записів (відфільтровано з 14,944 записів). С…" at bounding box center [804, 56] width 1252 height 24
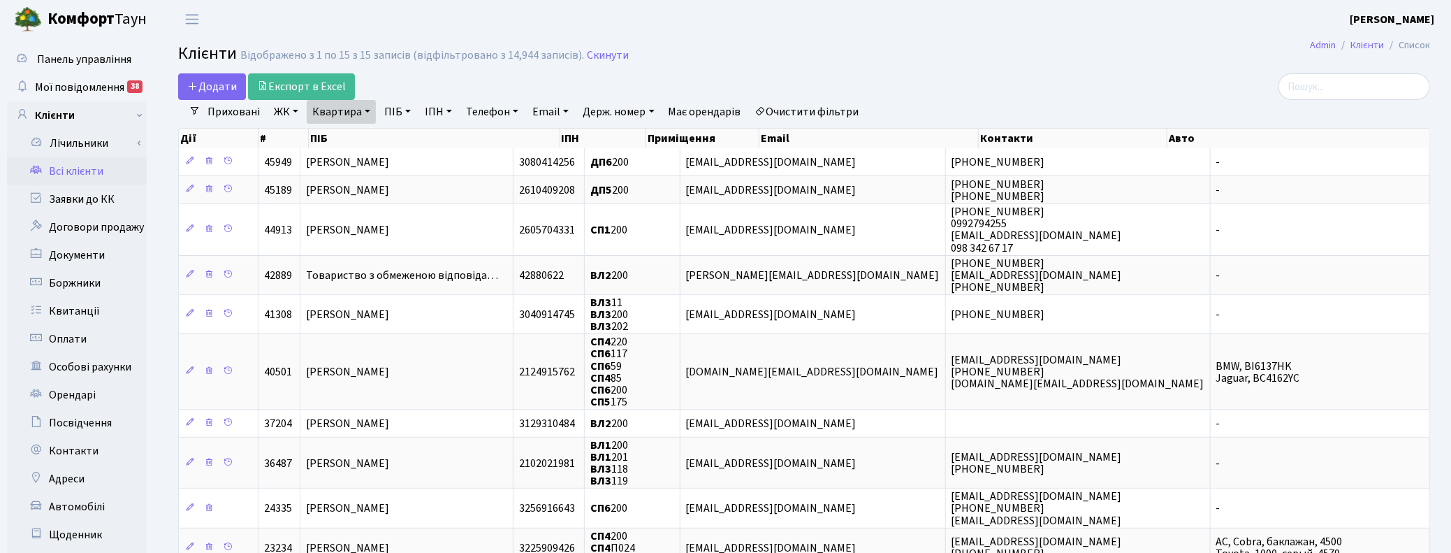
click at [294, 106] on link "ЖК" at bounding box center [286, 112] width 36 height 24
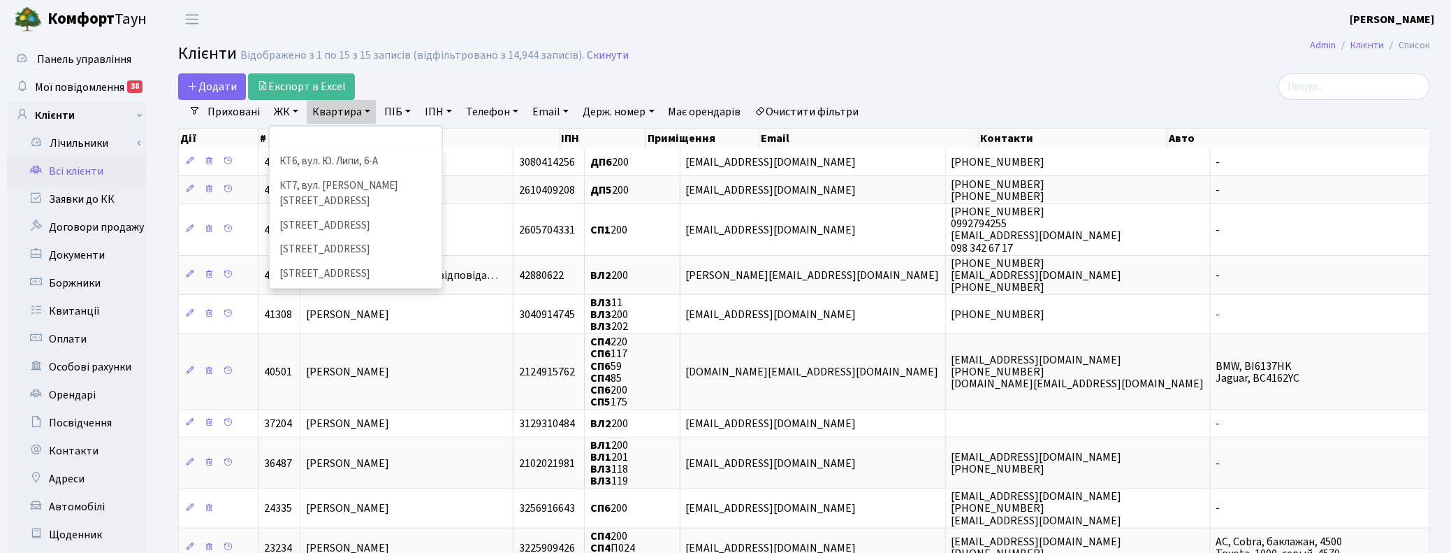
scroll to position [262, 0]
click at [312, 295] on li "ВЛ2, Голосіївський просп., 76" at bounding box center [355, 307] width 169 height 24
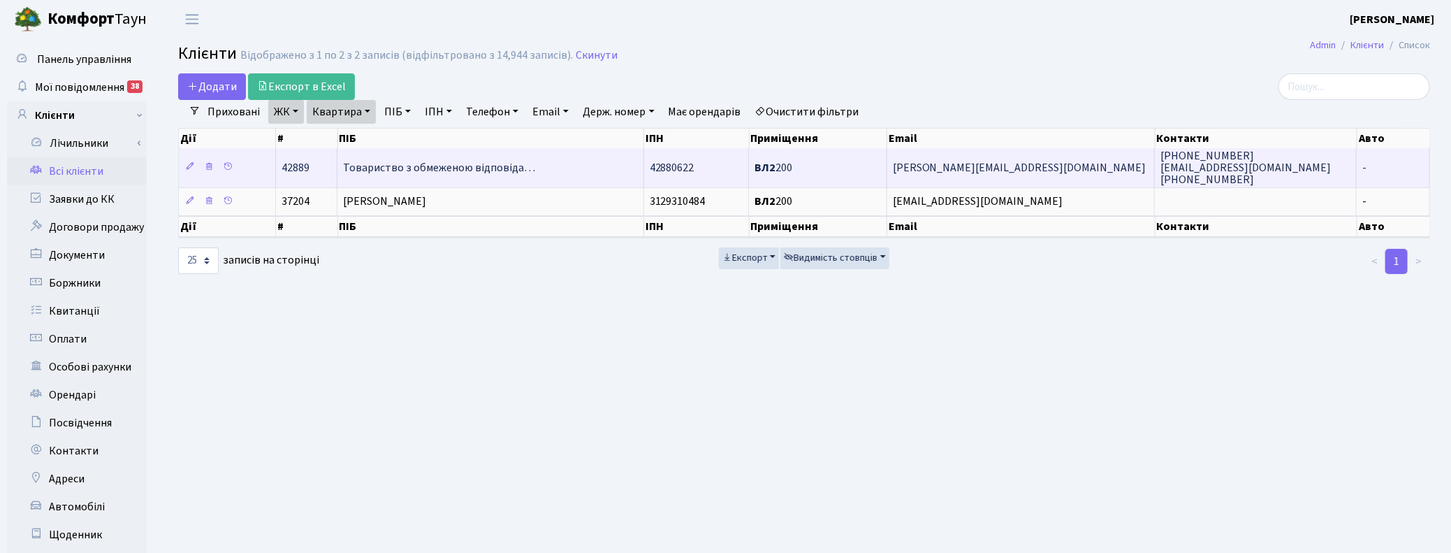
click at [441, 164] on span "Товариство з обмеженою відповіда…" at bounding box center [439, 167] width 192 height 15
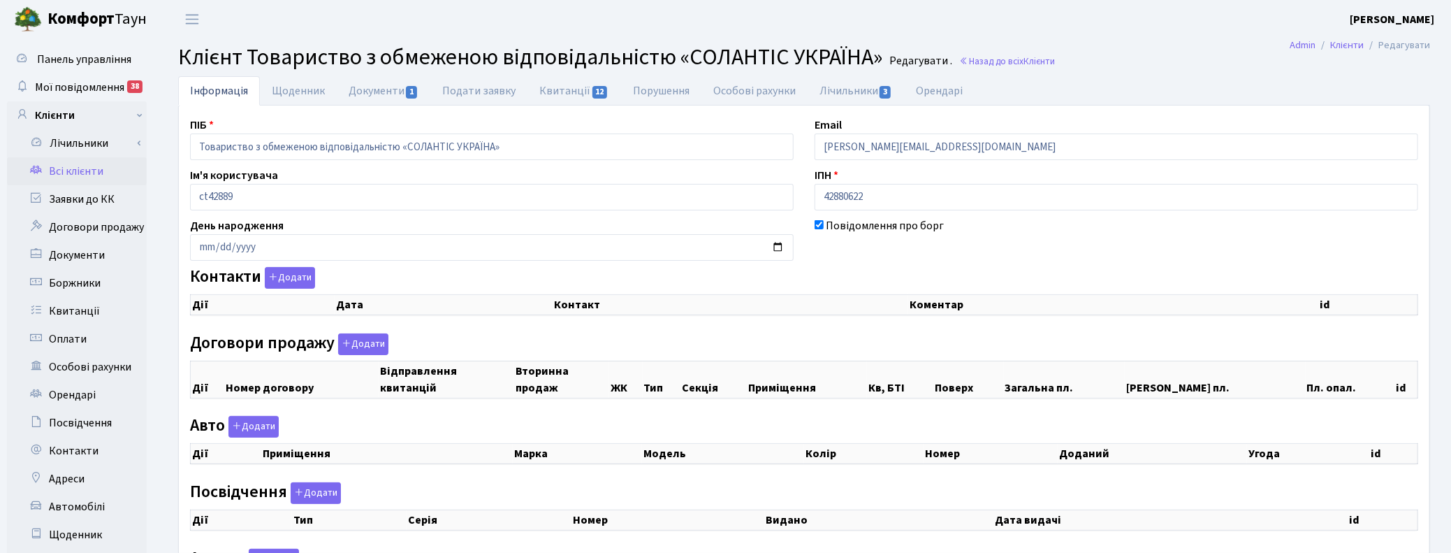
checkbox input "true"
select select "25"
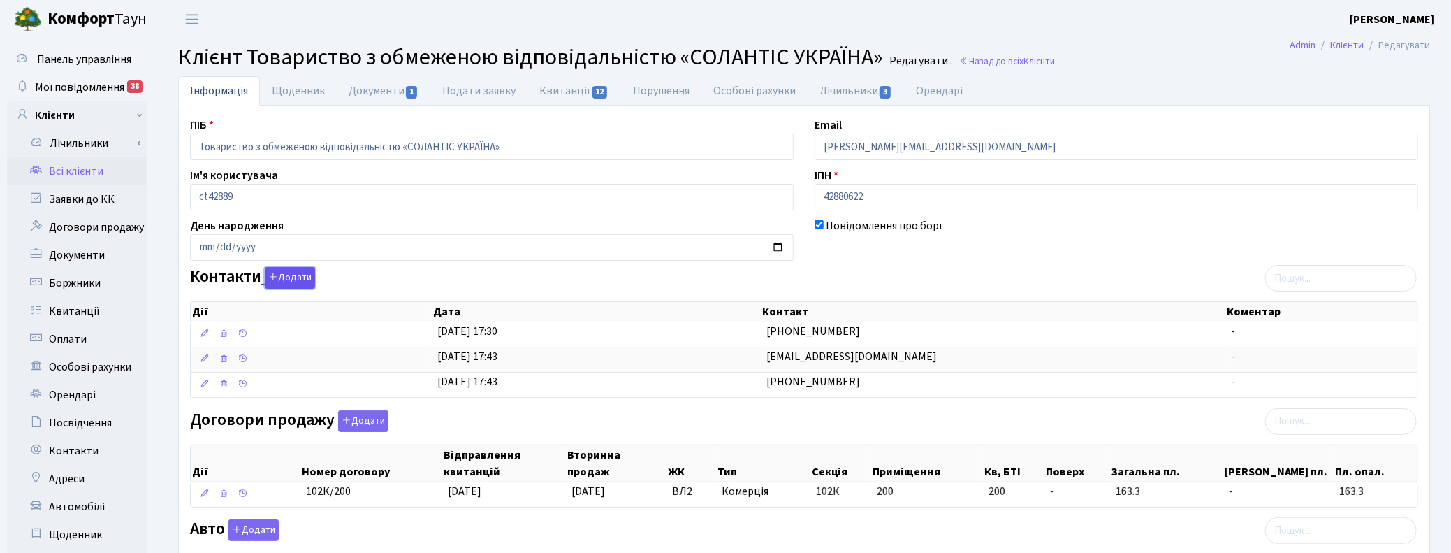
click at [298, 270] on button "Додати" at bounding box center [290, 278] width 50 height 22
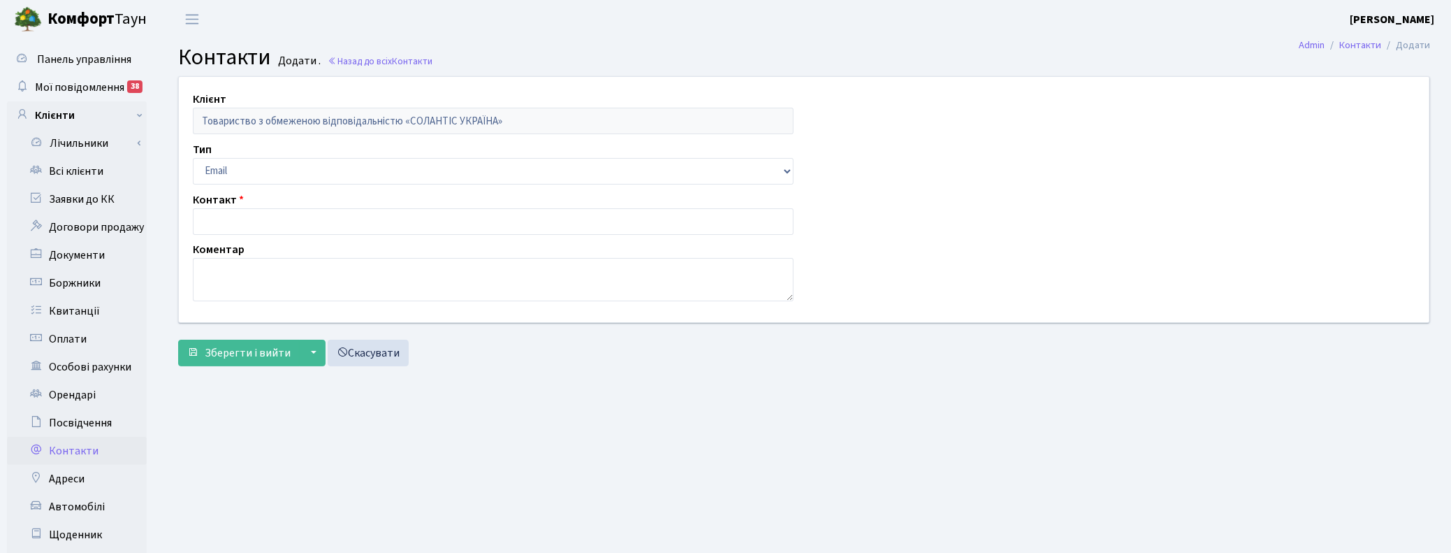
click at [1347, 418] on main "Admin Контакти Додати Контакти Додати . Назад до всіх Контакти Клієнт Товариств…" at bounding box center [804, 352] width 1294 height 629
click at [231, 226] on input "text" at bounding box center [493, 221] width 601 height 27
paste input "[EMAIL_ADDRESS][DOMAIN_NAME]"
type input "[EMAIL_ADDRESS][DOMAIN_NAME]"
click at [222, 270] on textarea at bounding box center [493, 279] width 601 height 43
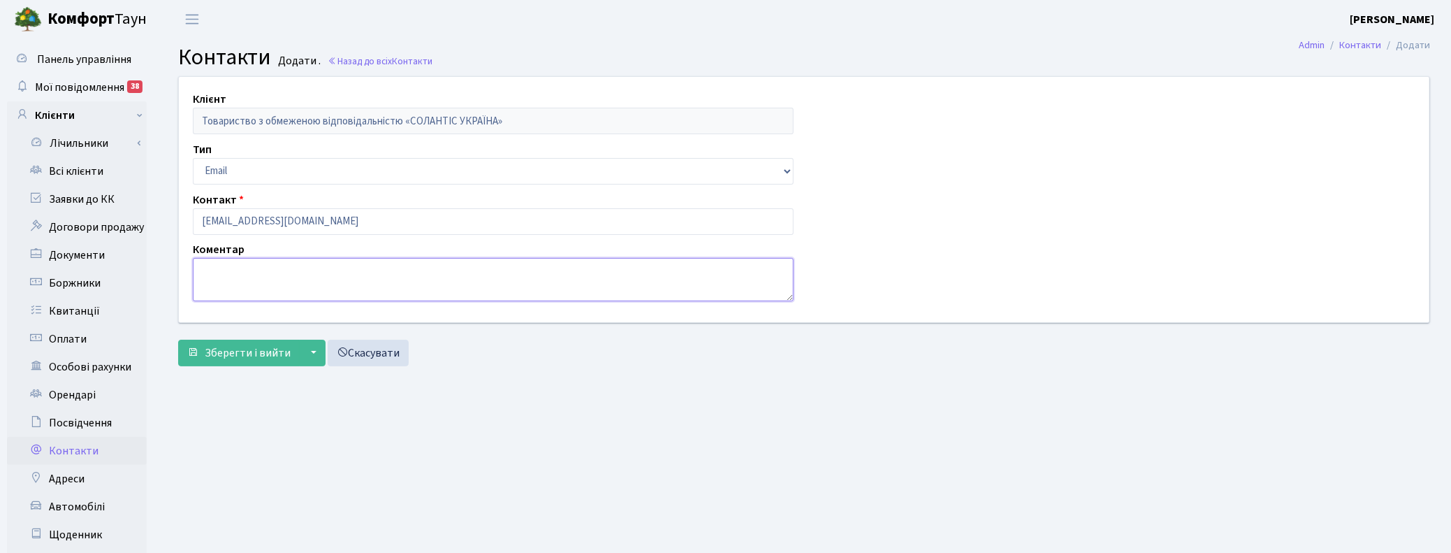
click at [259, 273] on textarea at bounding box center [493, 279] width 601 height 43
paste textarea "Прошу дану інформацію адресувати ekolomiec@agro.kr.ua"
drag, startPoint x: 498, startPoint y: 269, endPoint x: 550, endPoint y: 284, distance: 54.4
click at [500, 270] on textarea "Прошу дану інформацію адресувати ekolomiec@agro.kr.ua" at bounding box center [493, 279] width 601 height 43
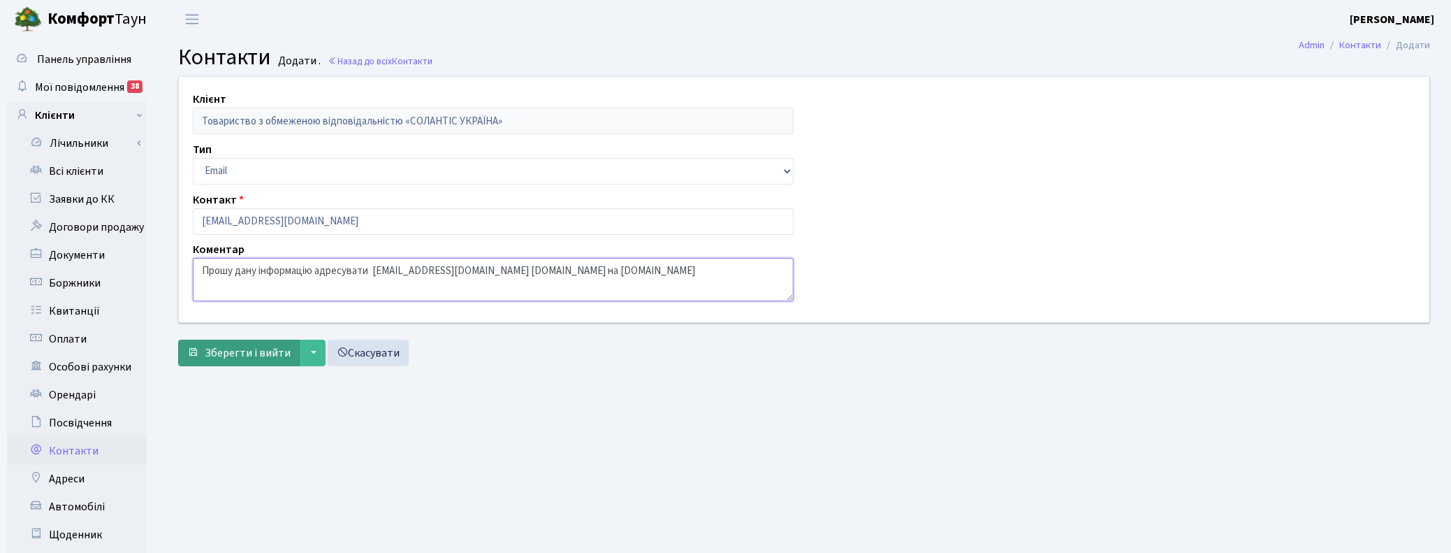
type textarea "Прошу дану інформацію адресувати [EMAIL_ADDRESS][DOMAIN_NAME] [DOMAIN_NAME] на …"
click at [213, 364] on button "Зберегти і вийти" at bounding box center [239, 353] width 122 height 27
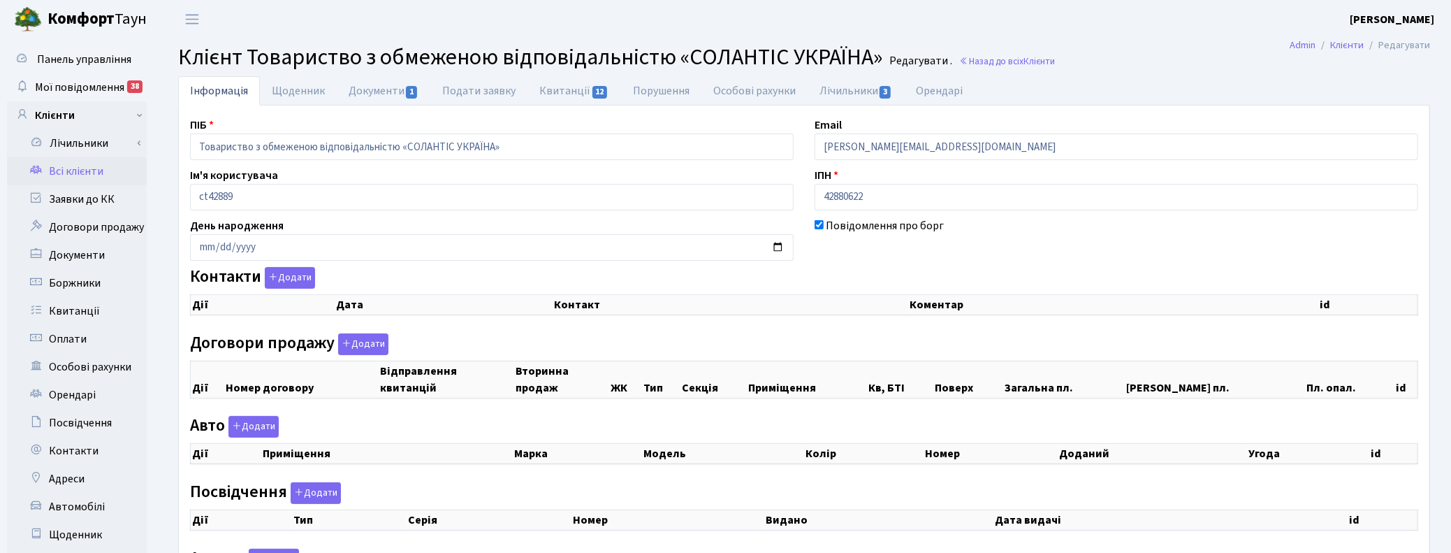
checkbox input "true"
select select "25"
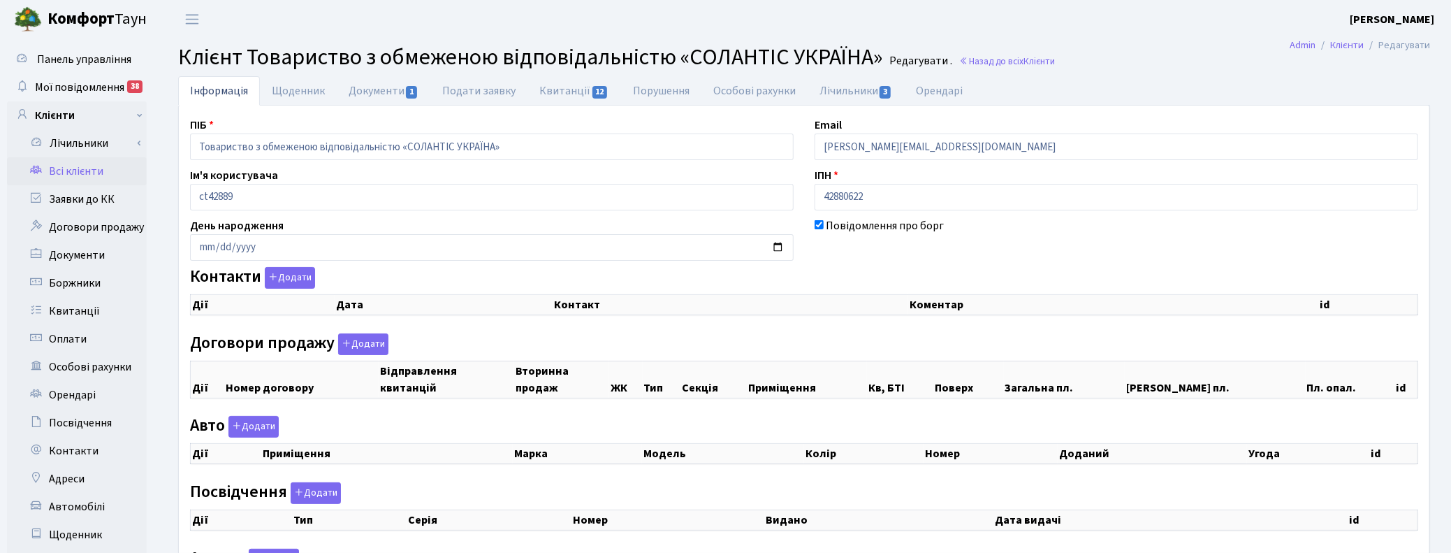
select select "25"
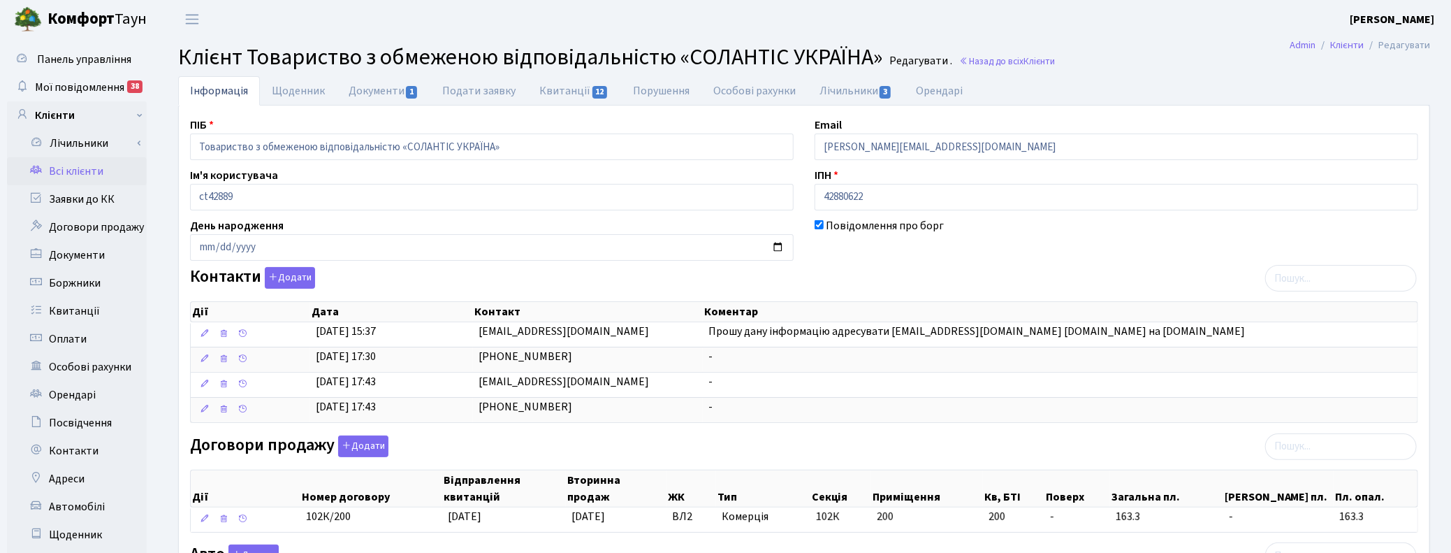
click at [1143, 78] on ul "Інформація Щоденник Документи 1 Подати заявку Квитанції 12 Порушення Особові ра…" at bounding box center [804, 90] width 1252 height 29
click at [94, 86] on span "Мої повідомлення" at bounding box center [79, 87] width 89 height 15
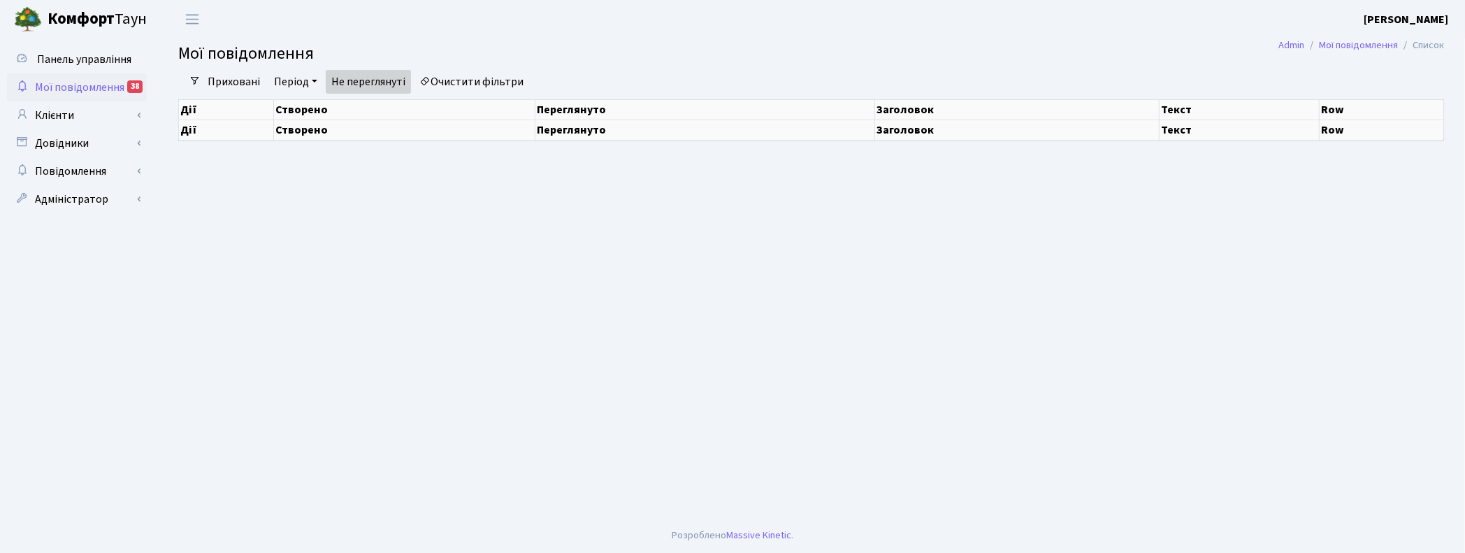
select select "25"
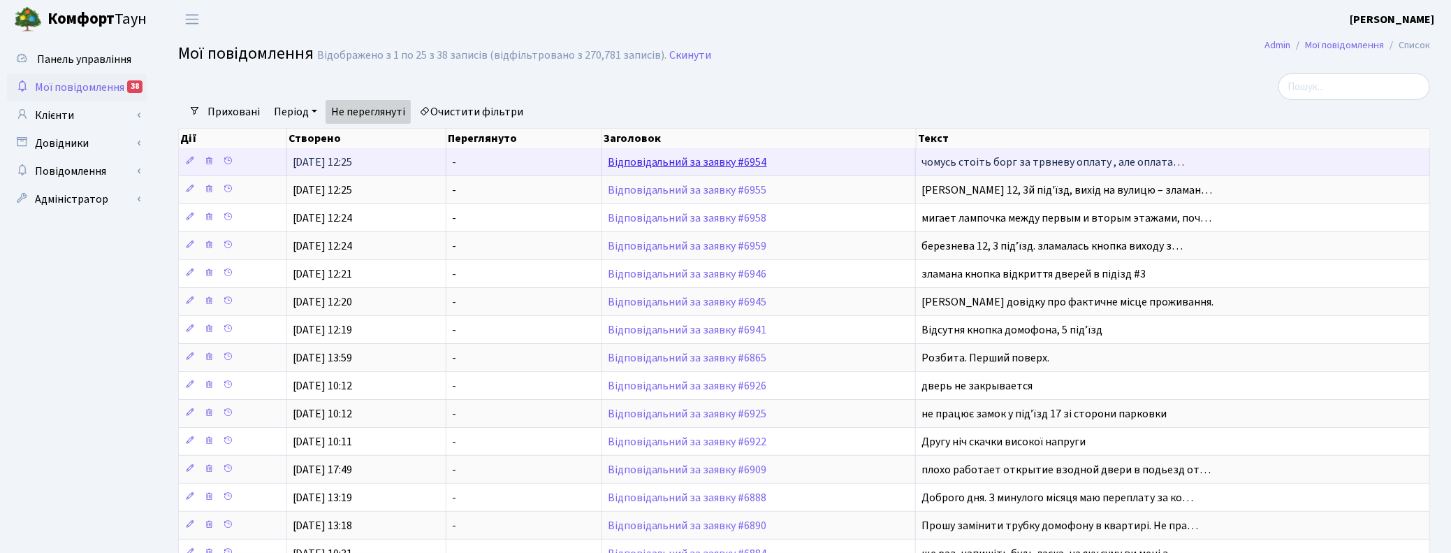
click at [678, 168] on link "Відповідальний за заявку #6954" at bounding box center [687, 161] width 159 height 15
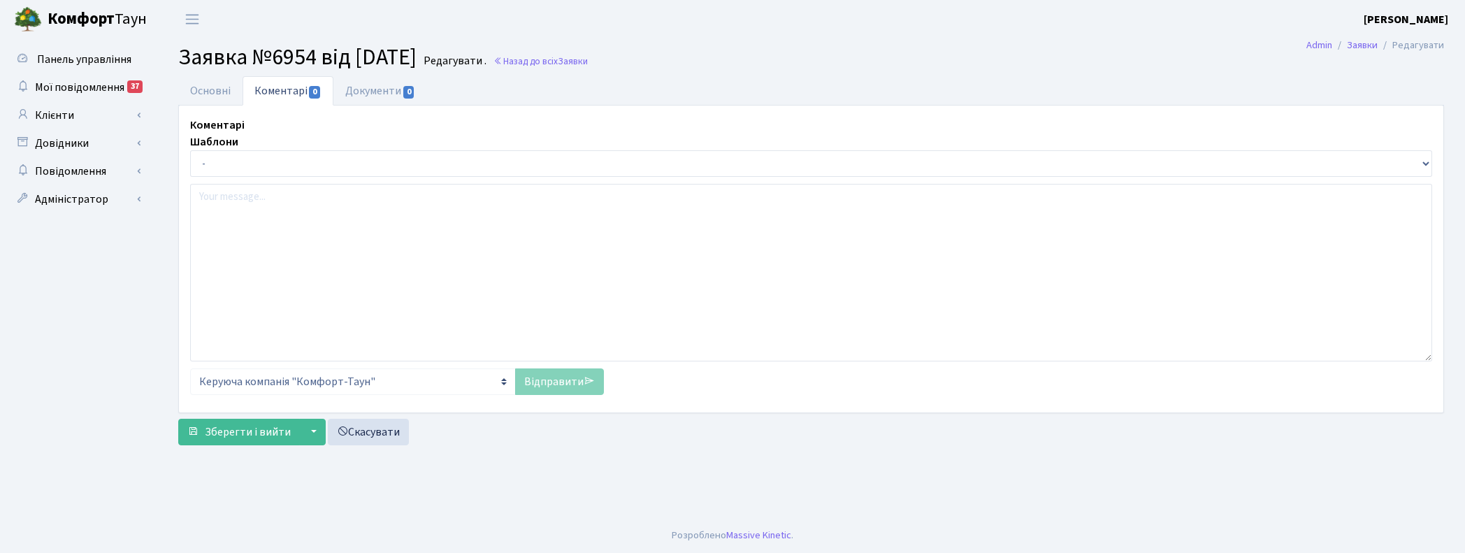
select select "20426"
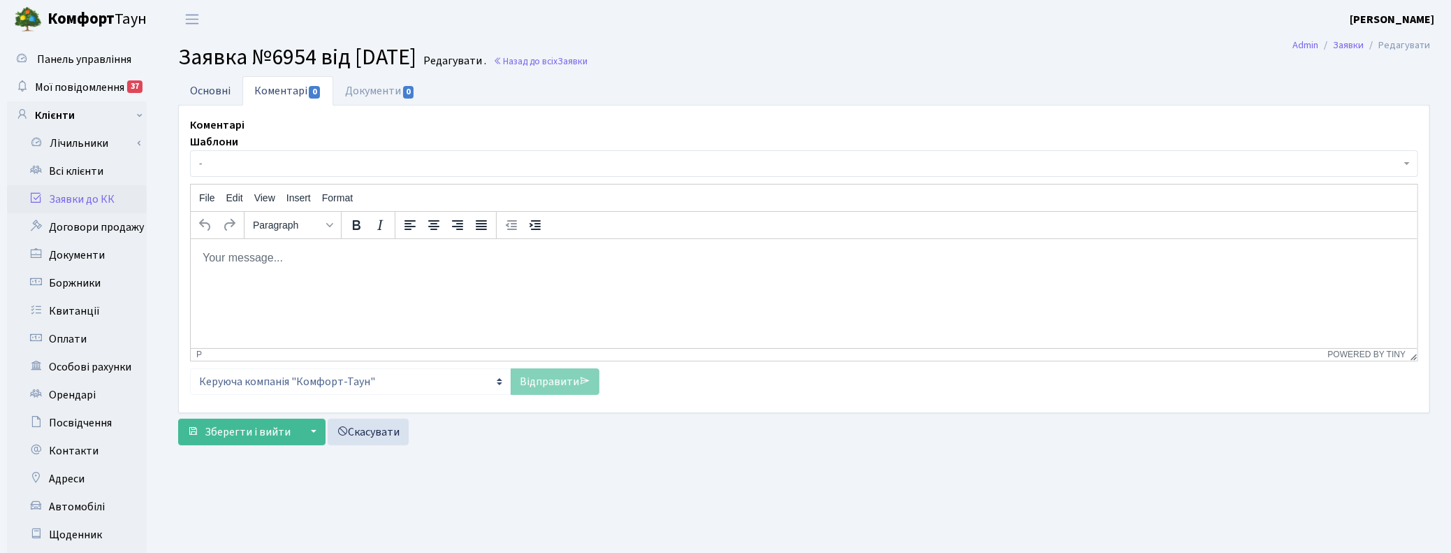
click at [192, 85] on link "Основні" at bounding box center [210, 90] width 64 height 29
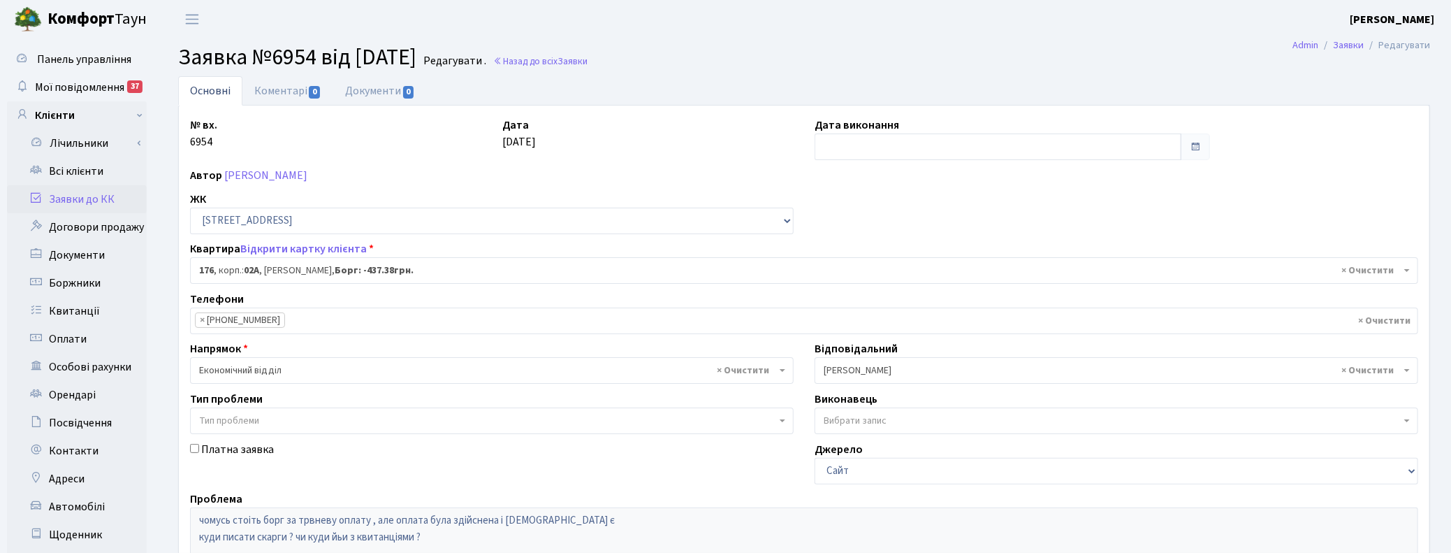
click at [807, 55] on h2 "Заявка №6954 від 13.08.2025 Редагувати . Назад до всіх Заявки" at bounding box center [804, 57] width 1252 height 27
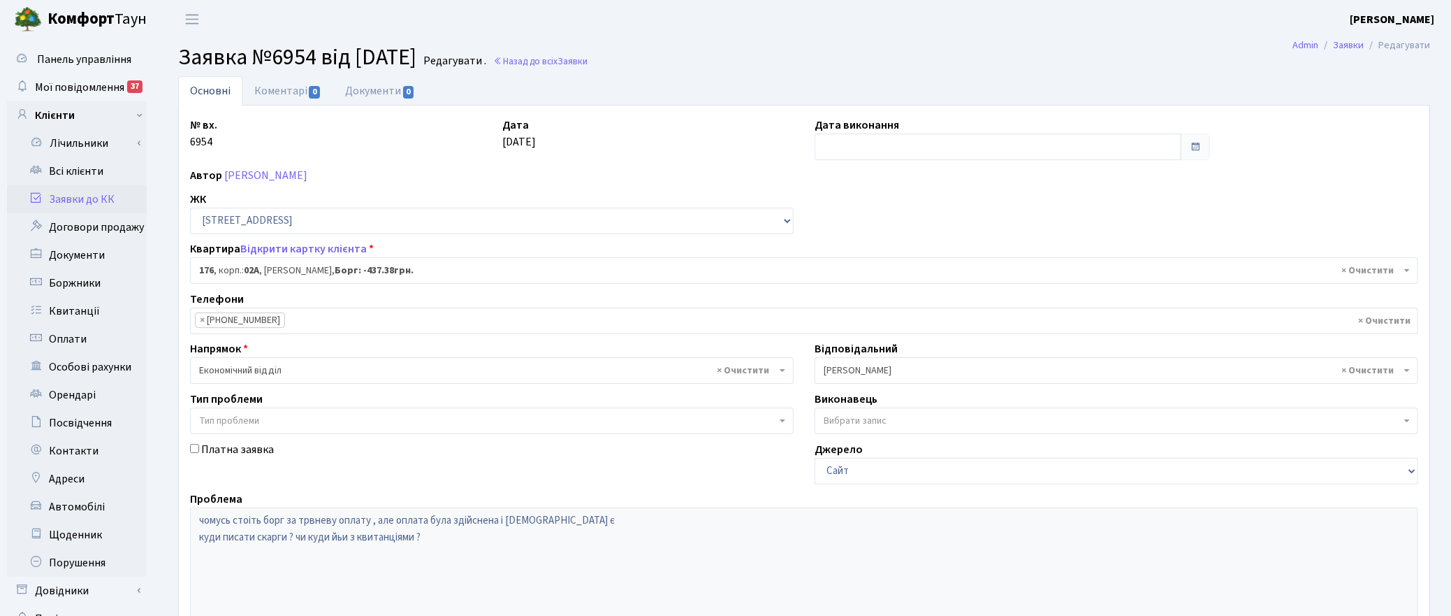
click at [959, 42] on main "Admin Заявки Редагувати Заявка №6954 від 13.08.2025 Редагувати . Назад до всіх …" at bounding box center [804, 418] width 1294 height 760
drag, startPoint x: 808, startPoint y: 52, endPoint x: 815, endPoint y: 55, distance: 7.3
click at [809, 52] on h2 "Заявка №6954 від 13.08.2025 Редагувати . Назад до всіх Заявки" at bounding box center [804, 57] width 1252 height 27
click at [1218, 85] on ul "Основні Коментарі 0 Документи 0" at bounding box center [804, 90] width 1252 height 29
click at [980, 64] on h2 "Заявка №6954 від 13.08.2025 Редагувати . Назад до всіх Заявки" at bounding box center [804, 57] width 1252 height 27
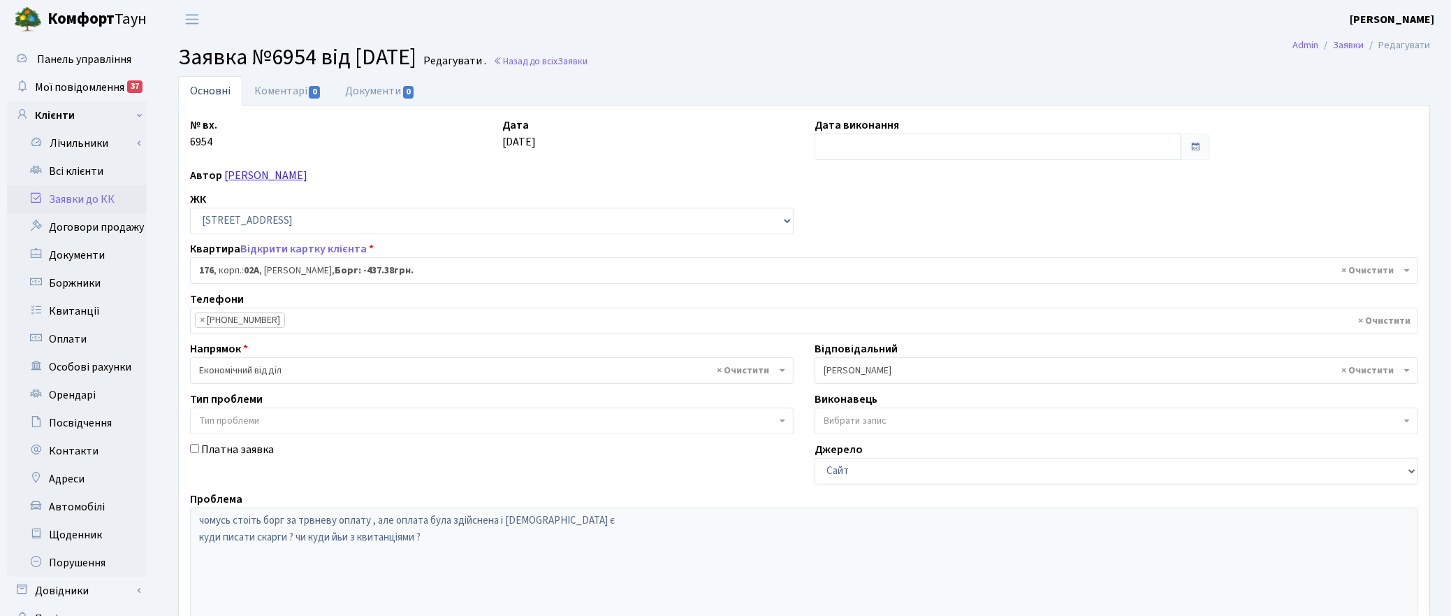
click at [275, 177] on link "[PERSON_NAME]" at bounding box center [265, 175] width 83 height 15
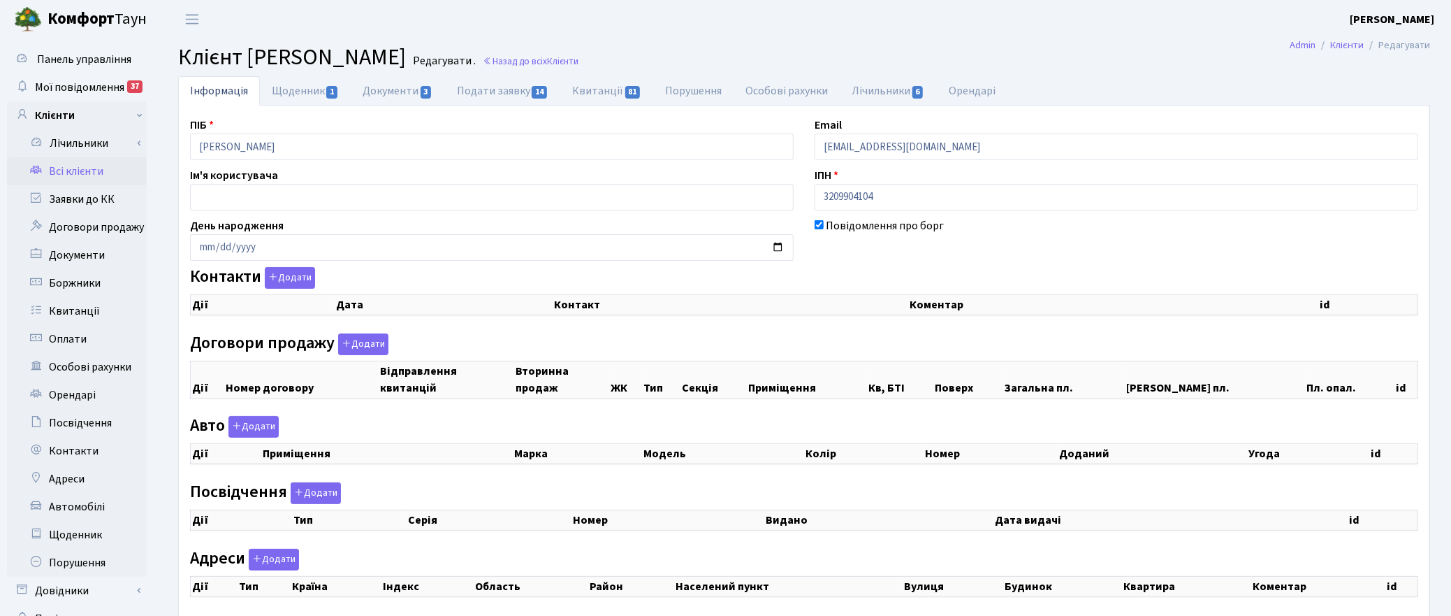
checkbox input "true"
select select "25"
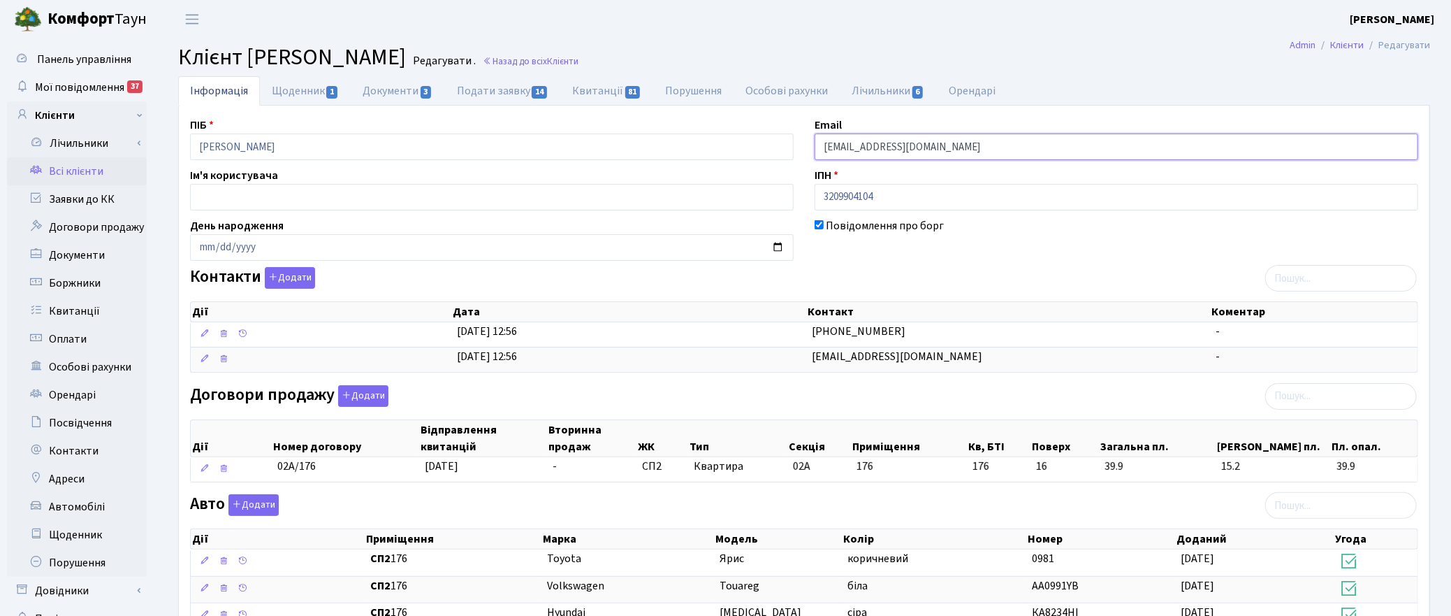
drag, startPoint x: 955, startPoint y: 152, endPoint x: 819, endPoint y: 148, distance: 136.3
click at [819, 148] on input "[EMAIL_ADDRESS][DOMAIN_NAME]" at bounding box center [1117, 146] width 604 height 27
click at [1052, 50] on h2 "Клієнт [PERSON_NAME] . Назад до всіх Клієнти" at bounding box center [804, 57] width 1252 height 27
drag, startPoint x: 927, startPoint y: 147, endPoint x: 802, endPoint y: 141, distance: 125.9
click at [802, 141] on div "ПІБ [PERSON_NAME] Email [EMAIL_ADDRESS][DOMAIN_NAME] Ім'я користувача ІПН 32099…" at bounding box center [805, 549] width 1250 height 864
